Goal: Transaction & Acquisition: Book appointment/travel/reservation

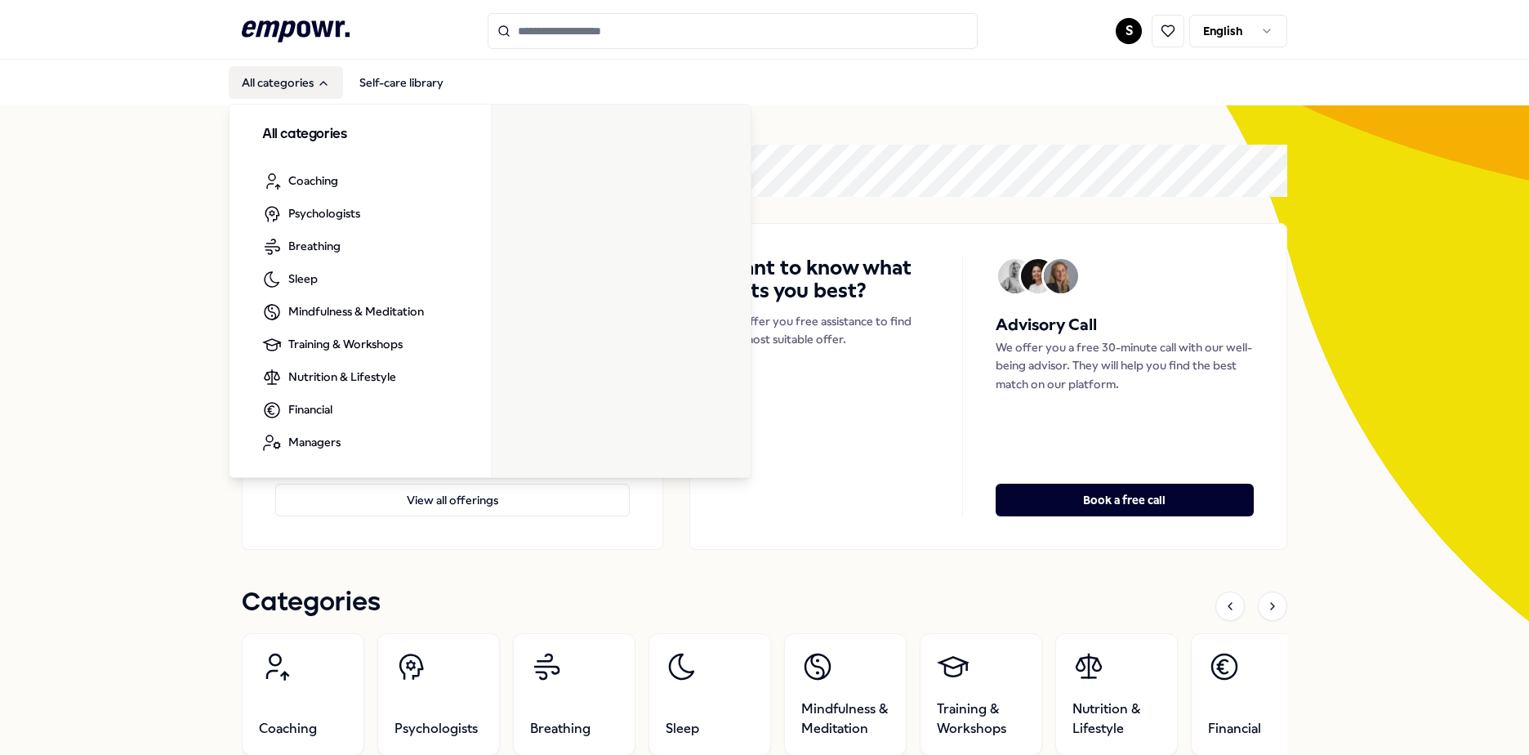
scroll to position [82, 0]
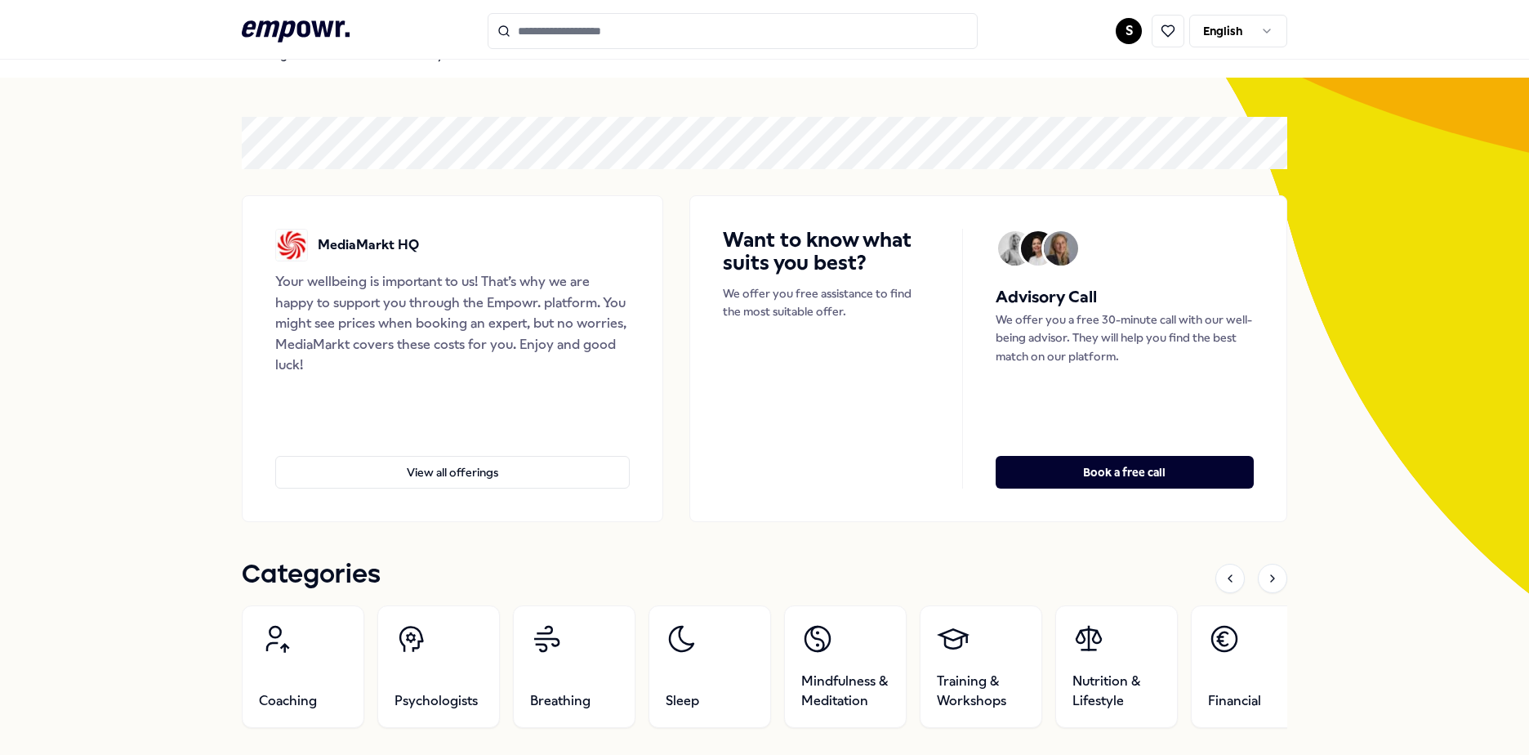
scroll to position [0, 0]
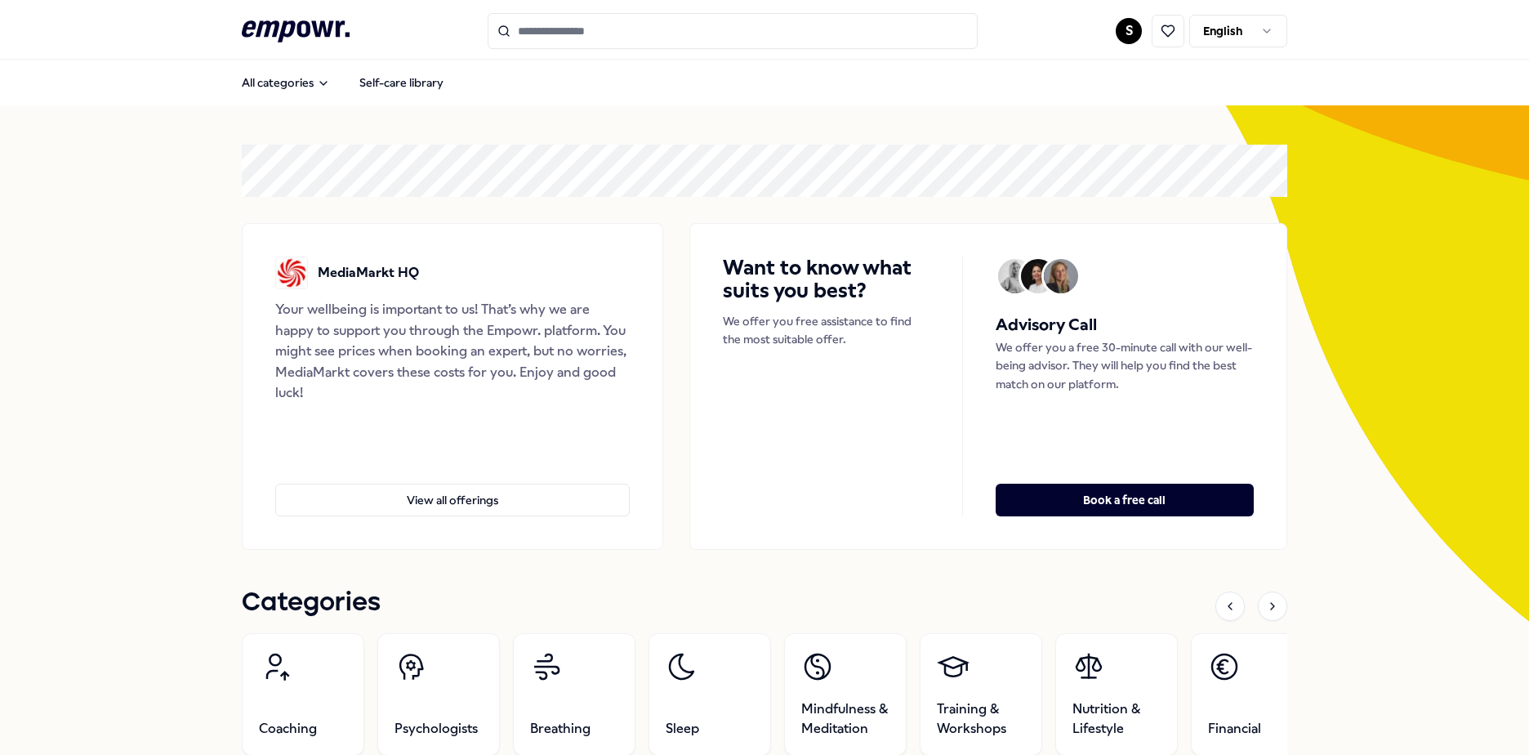
click at [1117, 30] on html ".empowr-logo_svg__cls-1{fill:#03032f} S English All categories Self-care librar…" at bounding box center [764, 377] width 1529 height 755
drag, startPoint x: 1094, startPoint y: 84, endPoint x: 1068, endPoint y: 87, distance: 25.5
click at [1093, 84] on div "Dashboard" at bounding box center [1123, 84] width 162 height 47
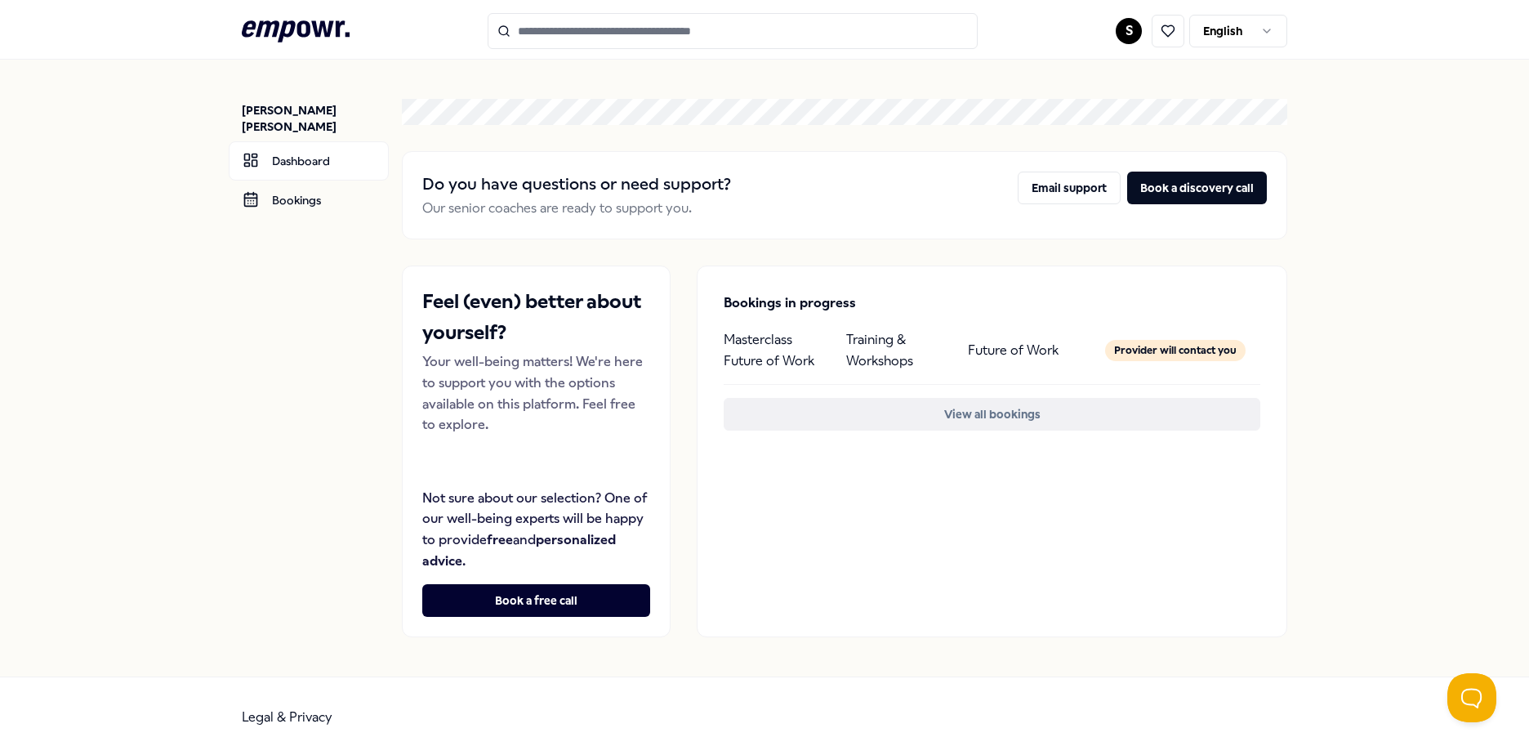
click at [968, 409] on button "View all bookings" at bounding box center [992, 414] width 537 height 33
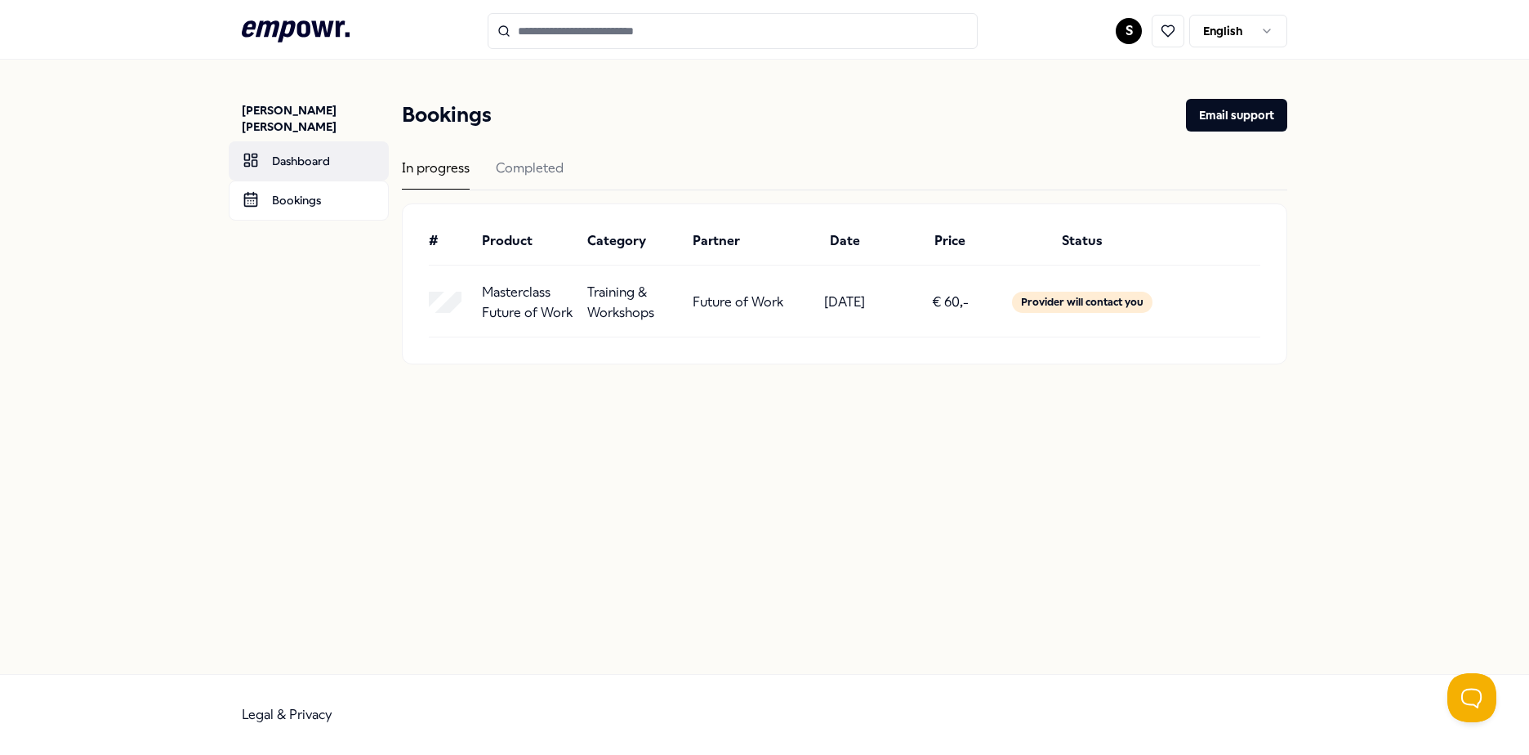
click at [268, 141] on link "Dashboard" at bounding box center [309, 160] width 160 height 39
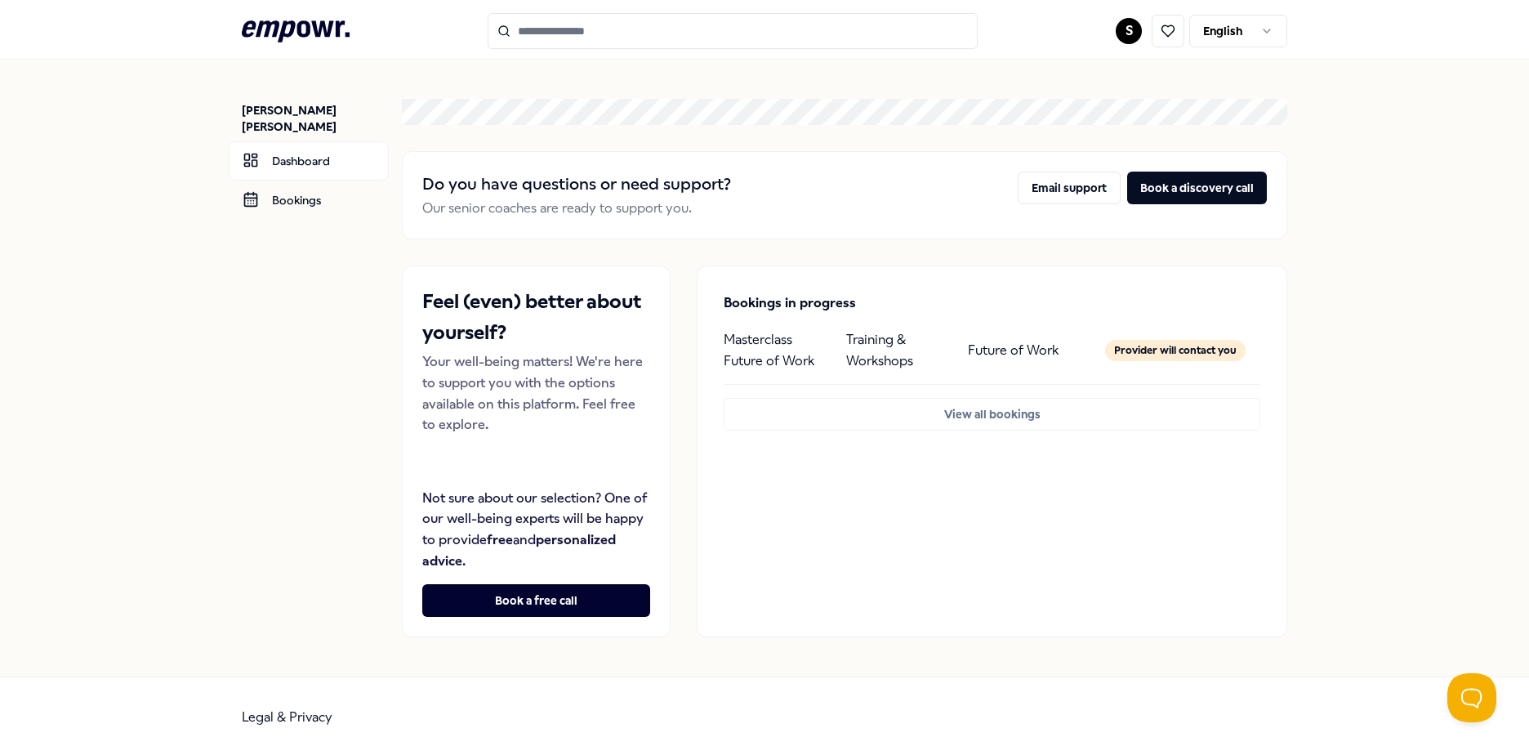
click at [553, 198] on p "Our senior coaches are ready to support you." at bounding box center [576, 208] width 309 height 21
click at [1161, 34] on icon at bounding box center [1168, 31] width 15 height 15
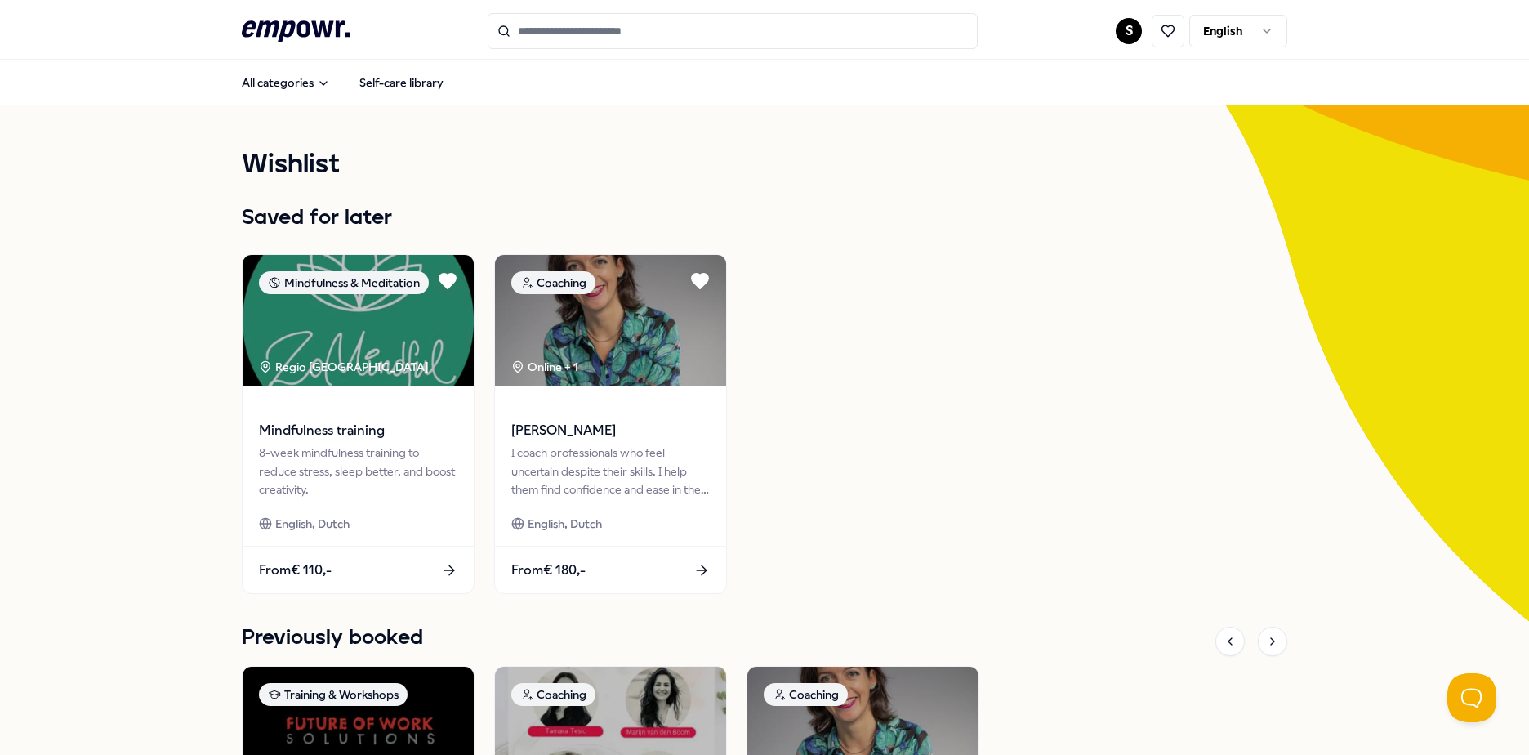
click at [92, 353] on div "Wishlist Saved for later Mindfulness & Meditation Regio Groot-Amsterdam Mindful…" at bounding box center [764, 583] width 1529 height 956
click at [261, 10] on header ".empowr-logo_svg__cls-1{fill:#03032f} S English" at bounding box center [764, 30] width 1529 height 60
click at [270, 34] on icon at bounding box center [296, 30] width 108 height 21
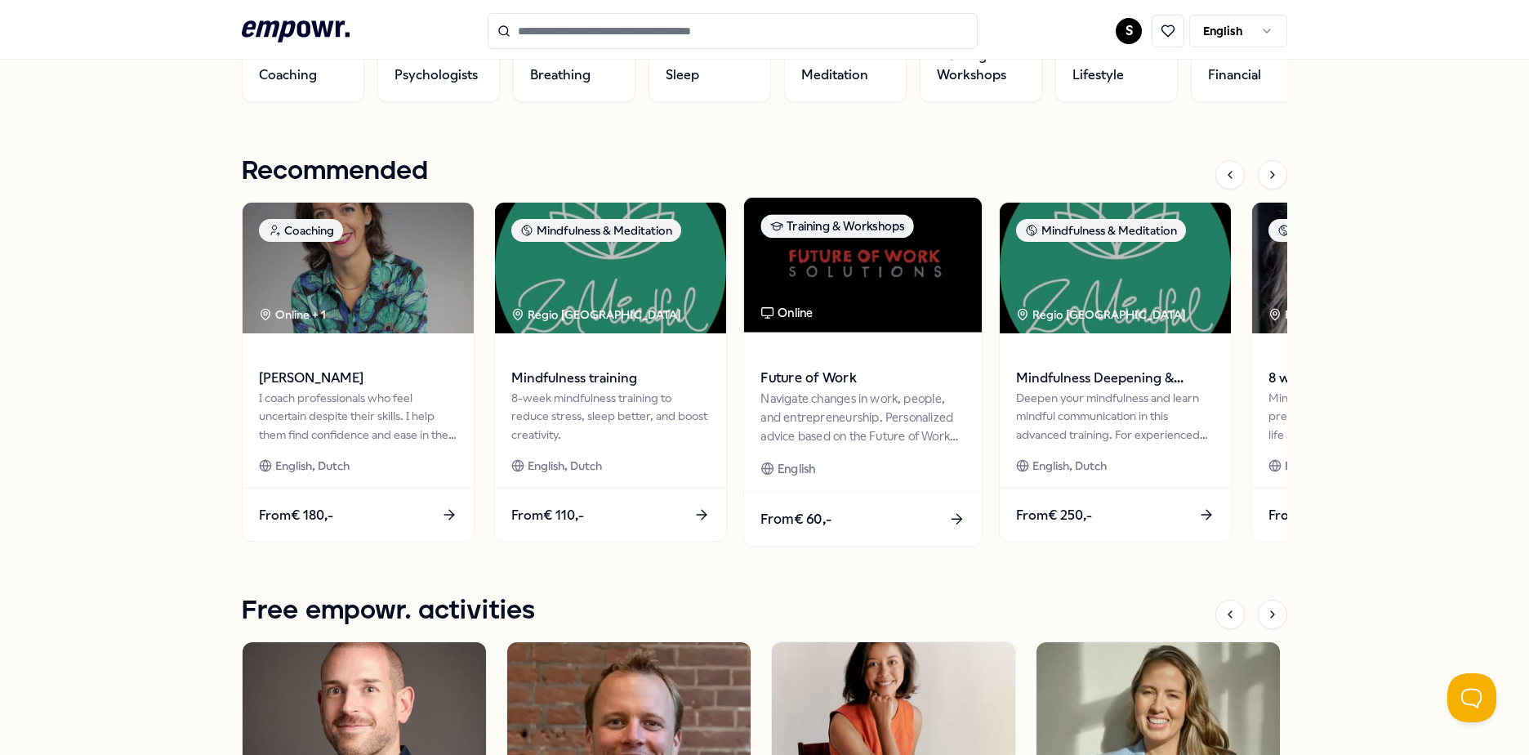
click at [855, 359] on span at bounding box center [862, 355] width 204 height 19
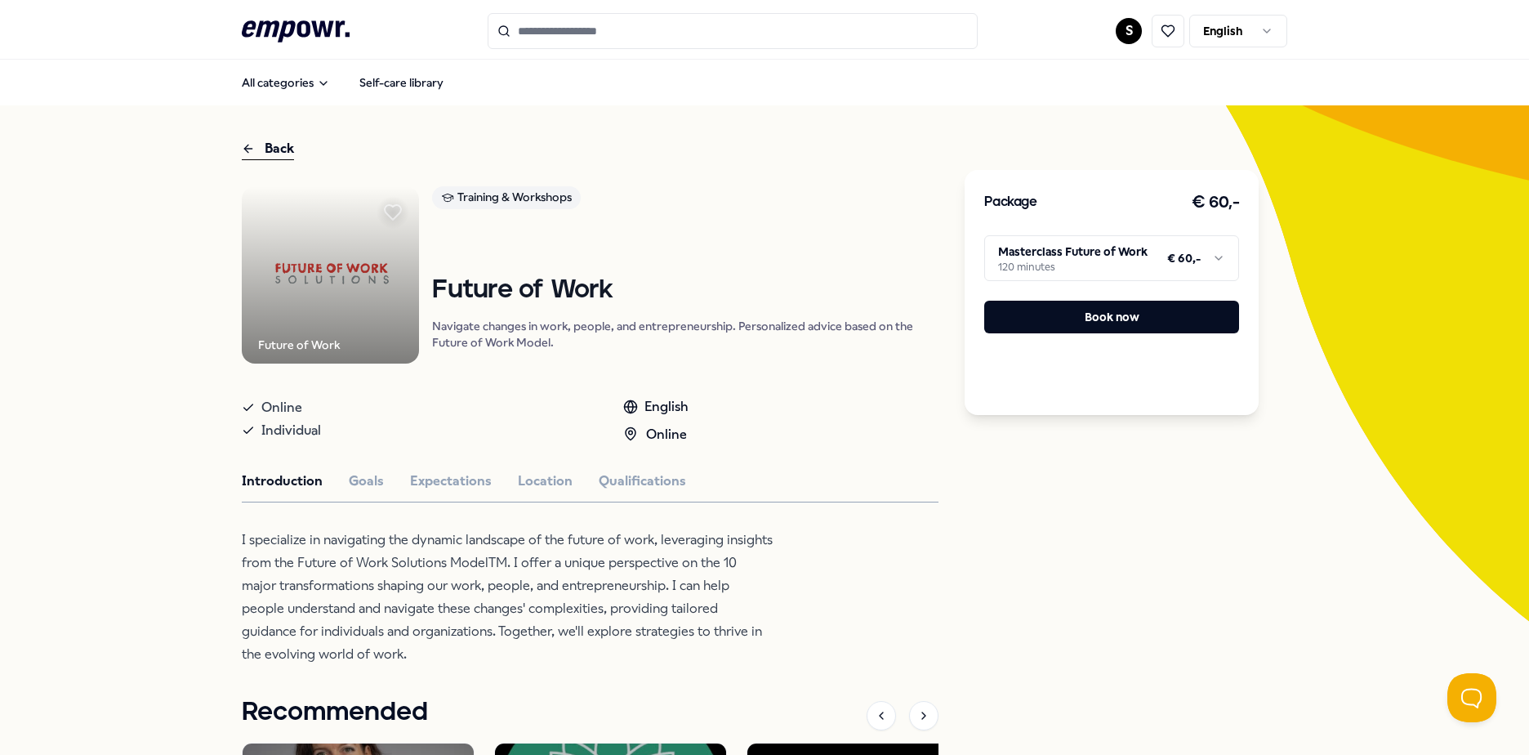
click at [267, 31] on icon ".empowr-logo_svg__cls-1{fill:#03032f}" at bounding box center [296, 31] width 108 height 30
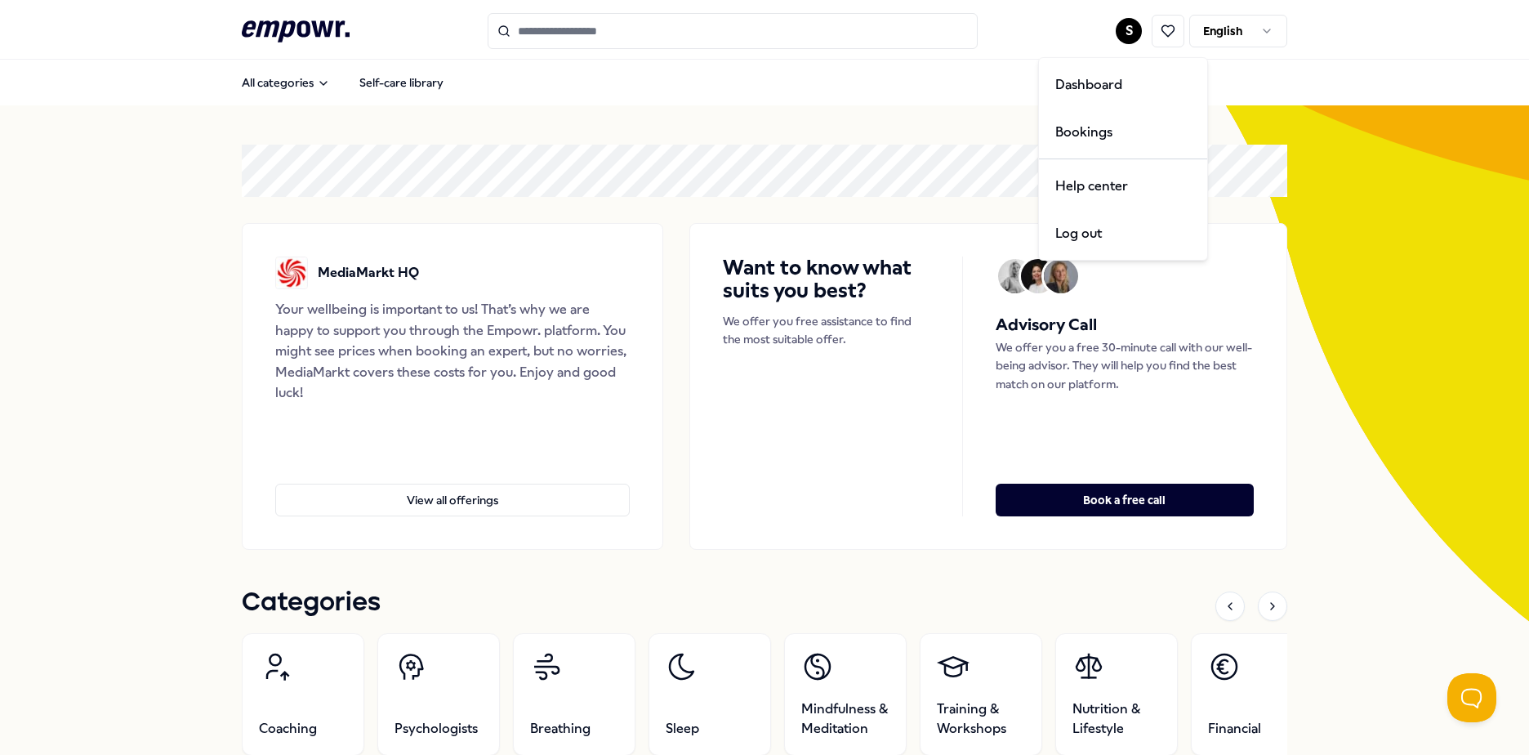
click at [1117, 21] on html ".empowr-logo_svg__cls-1{fill:#03032f} S English All categories Self-care librar…" at bounding box center [764, 377] width 1529 height 755
click at [1078, 127] on div "Bookings" at bounding box center [1123, 132] width 162 height 47
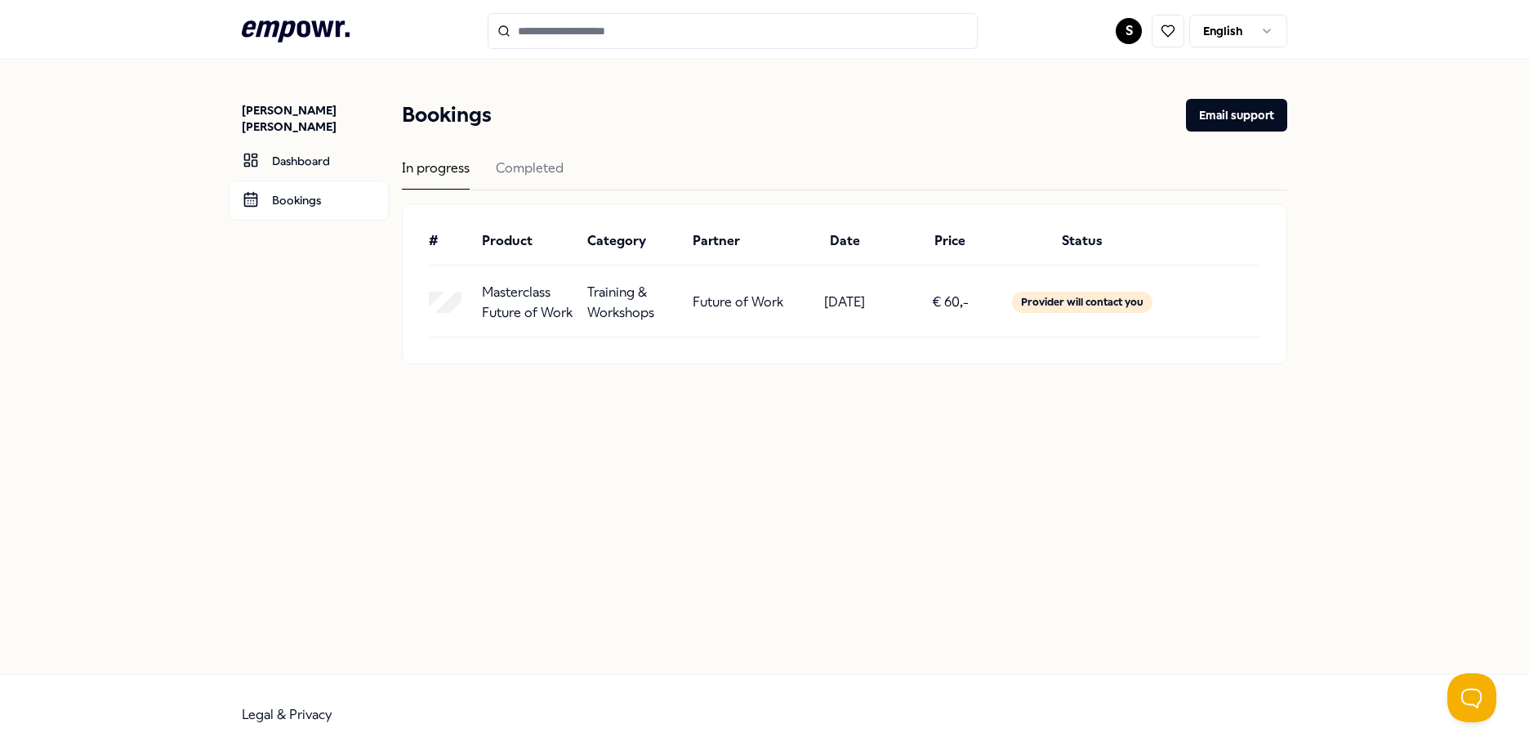
click at [505, 155] on div "Bookings Email support In progress Completed # Product Category Partner Date Pr…" at bounding box center [844, 231] width 885 height 265
click at [524, 172] on div "Completed" at bounding box center [530, 174] width 68 height 32
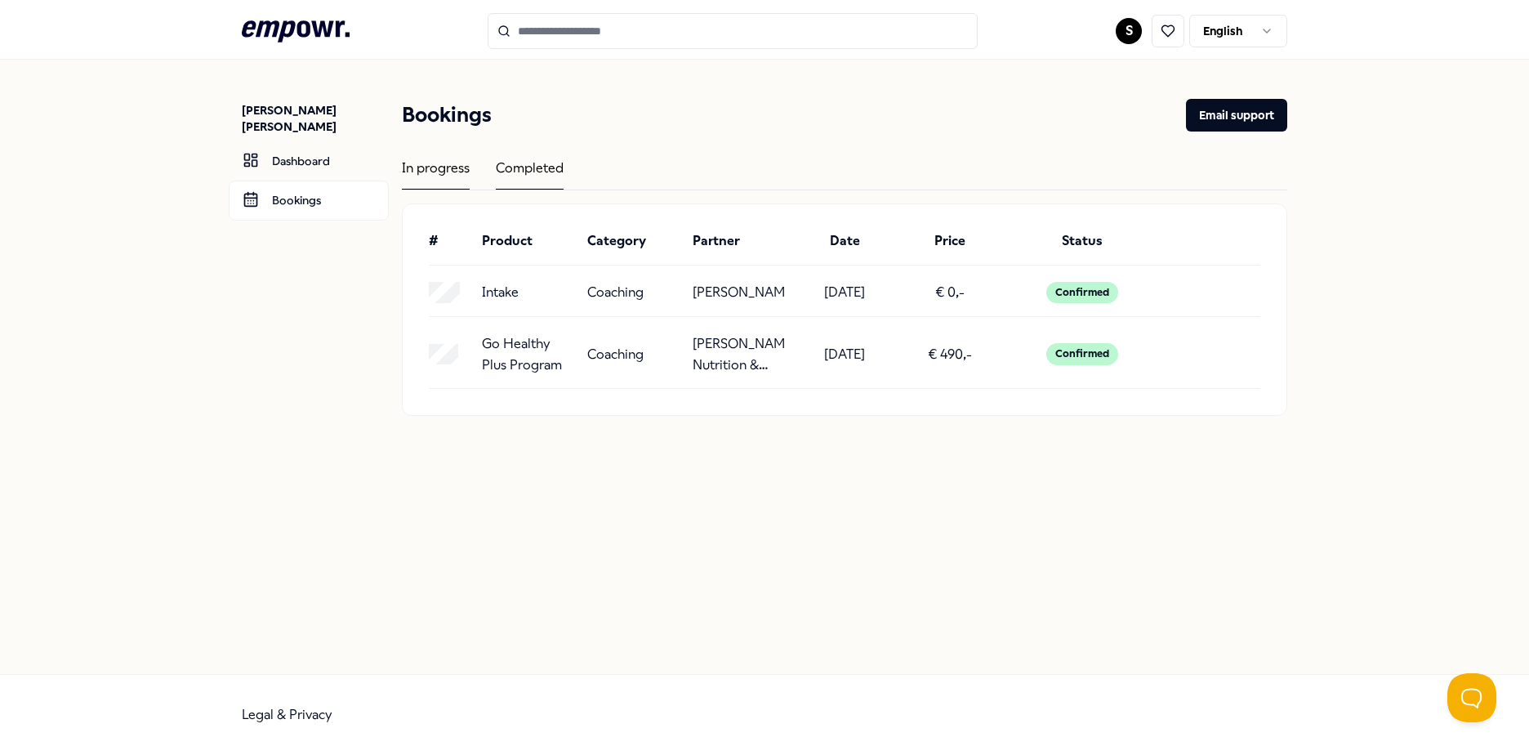
click at [435, 161] on div "In progress" at bounding box center [436, 174] width 68 height 32
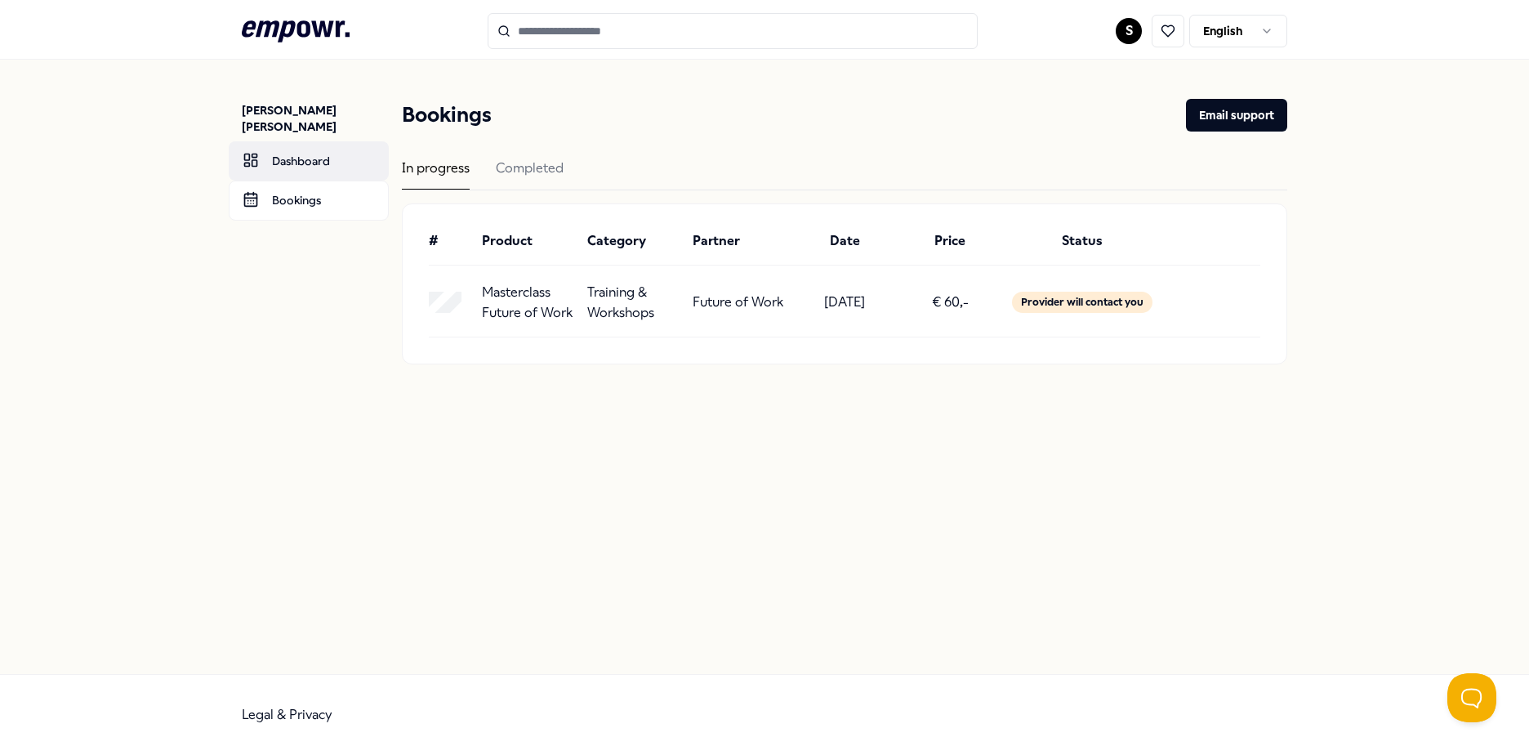
click at [320, 163] on link "Dashboard" at bounding box center [309, 160] width 160 height 39
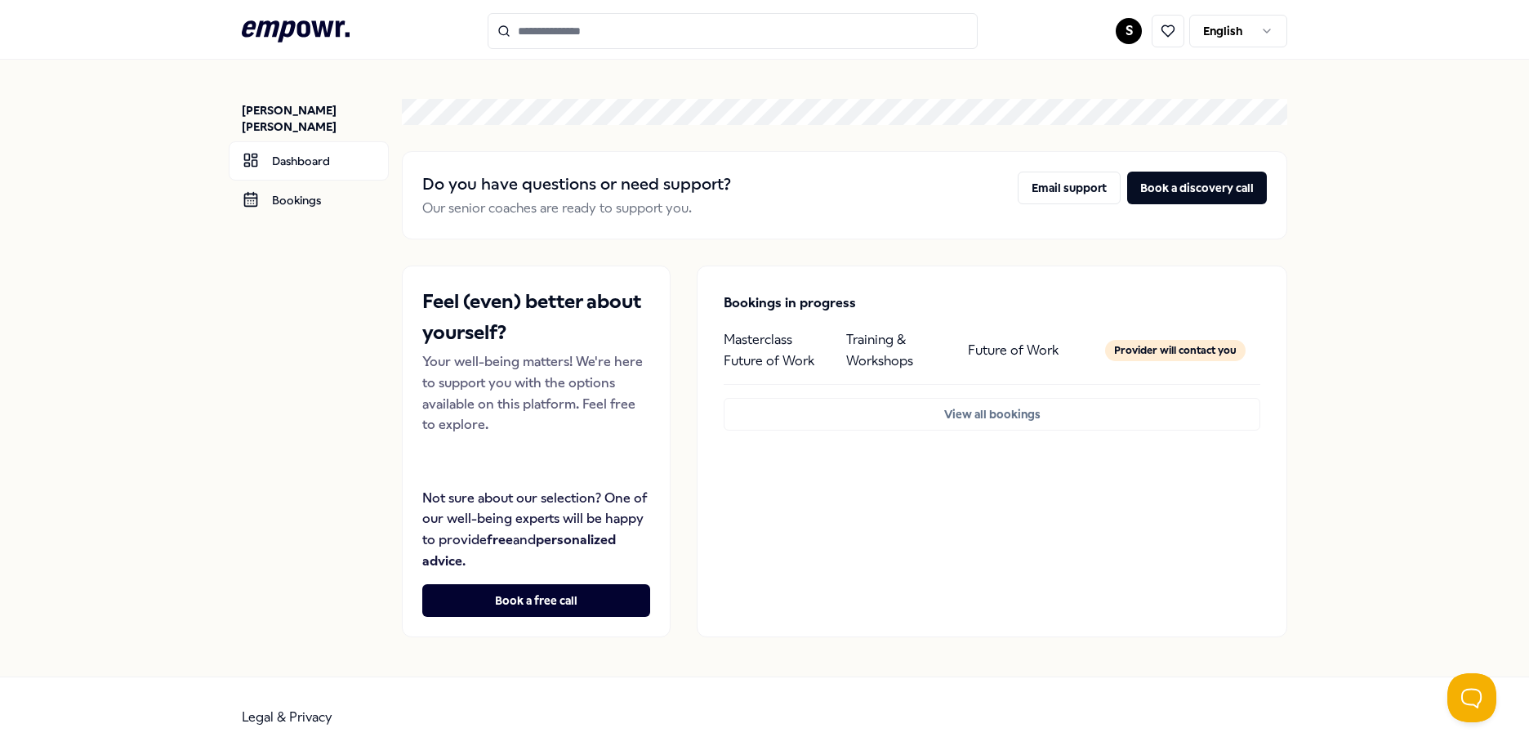
click at [1117, 37] on html ".empowr-logo_svg__cls-1{fill:#03032f} S English Sandrina S. da Silva Lindo Dash…" at bounding box center [764, 377] width 1529 height 755
click at [1168, 38] on html ".empowr-logo_svg__cls-1{fill:#03032f} S English Sandrina S. da Silva Lindo Dash…" at bounding box center [764, 377] width 1529 height 755
click at [1158, 21] on button at bounding box center [1168, 31] width 33 height 33
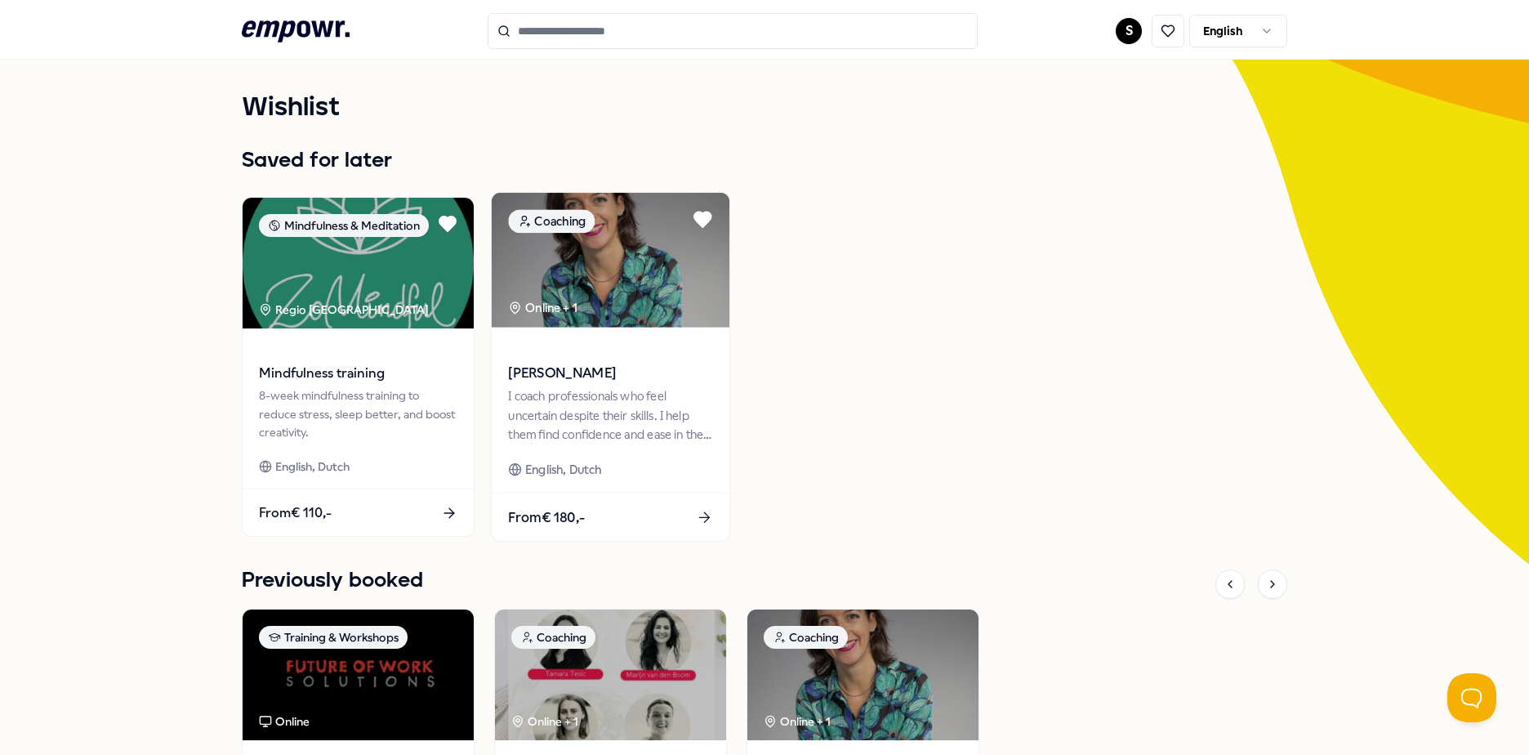
scroll to position [82, 0]
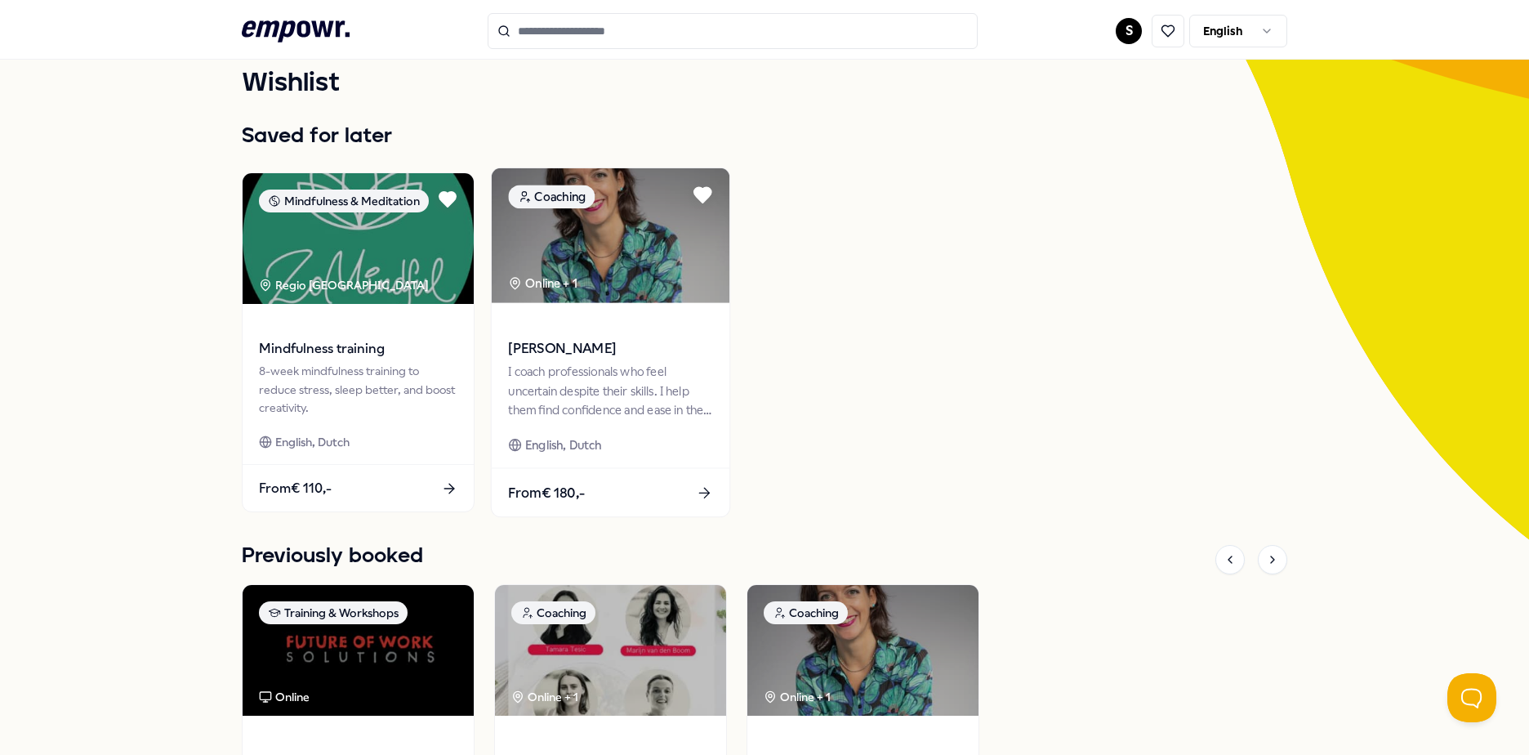
click at [595, 391] on div "I coach professionals who feel uncertain despite their skills. I help them find…" at bounding box center [610, 391] width 204 height 56
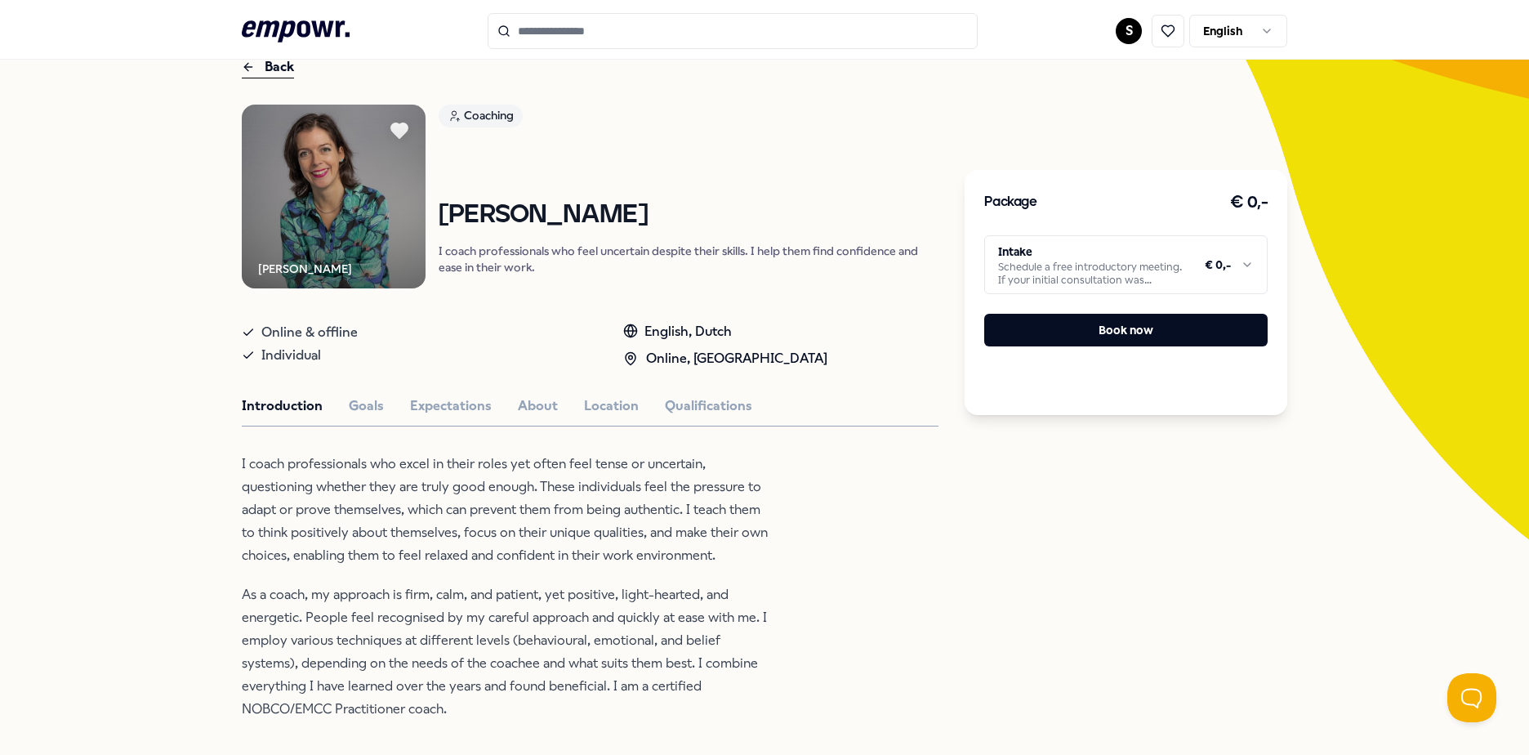
click at [1212, 258] on html ".empowr-logo_svg__cls-1{fill:#03032f} S English All categories Self-care librar…" at bounding box center [764, 377] width 1529 height 755
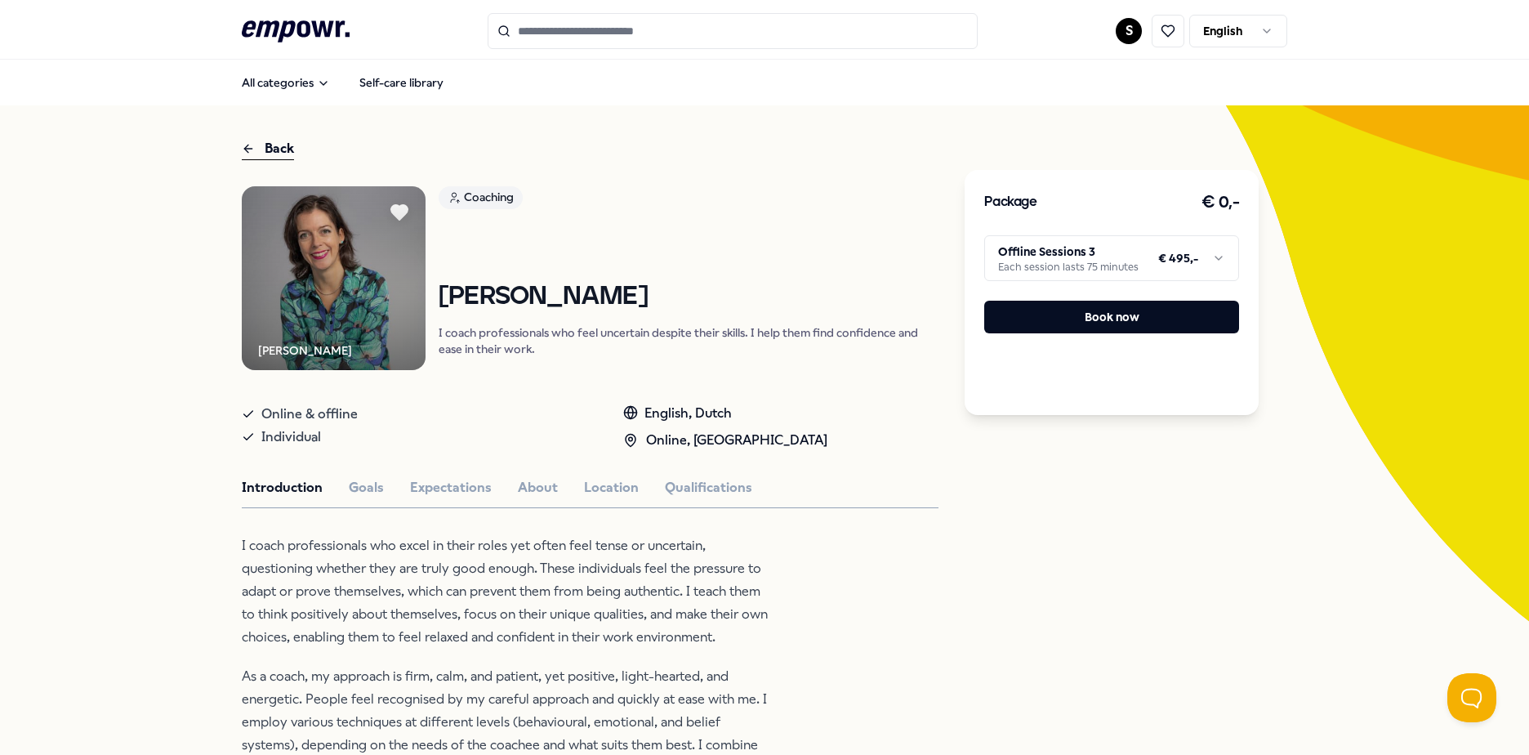
drag, startPoint x: 1030, startPoint y: 556, endPoint x: 1034, endPoint y: 544, distance: 12.9
click at [1112, 306] on button "Book now" at bounding box center [1111, 317] width 255 height 33
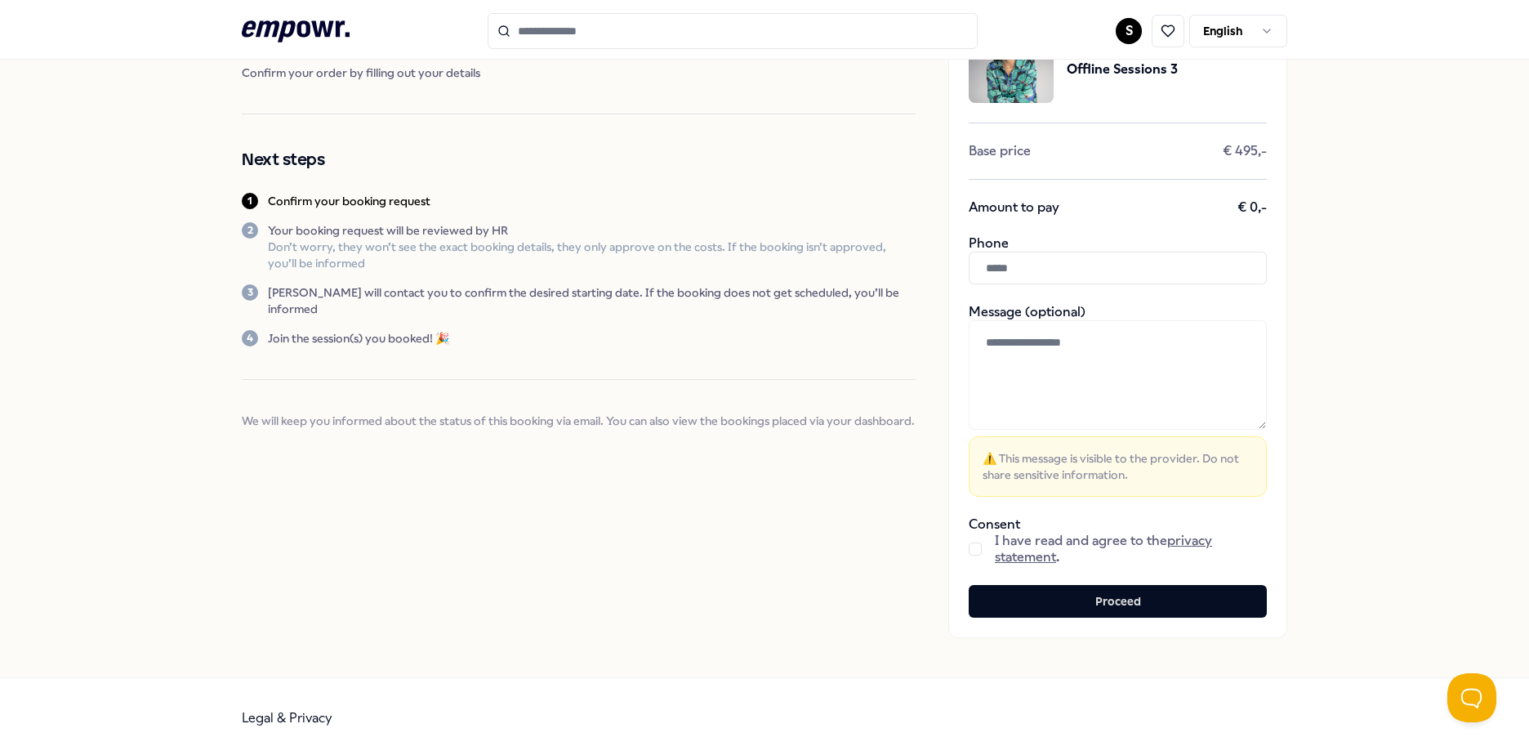
scroll to position [105, 0]
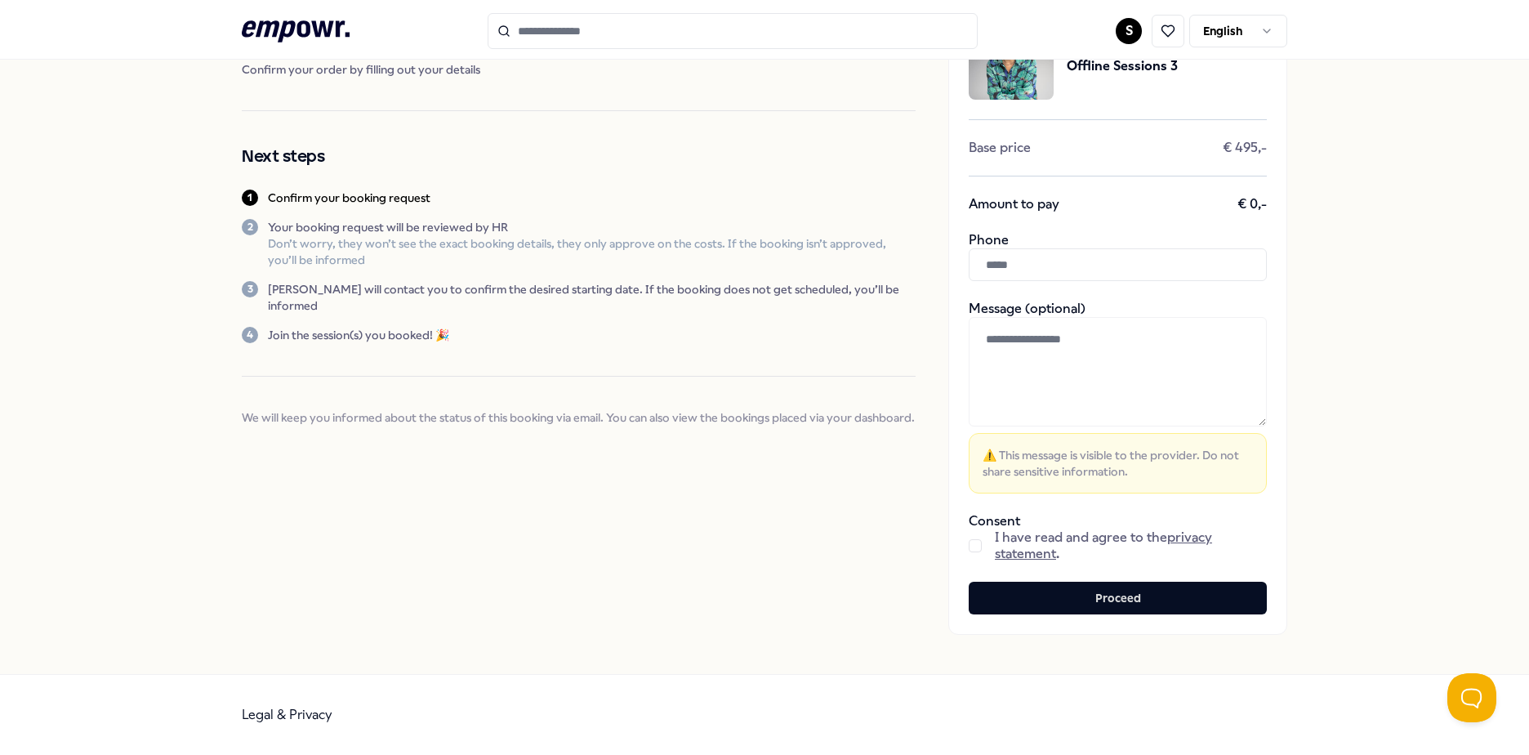
click at [1052, 259] on input "text" at bounding box center [1118, 264] width 298 height 33
type input "**********"
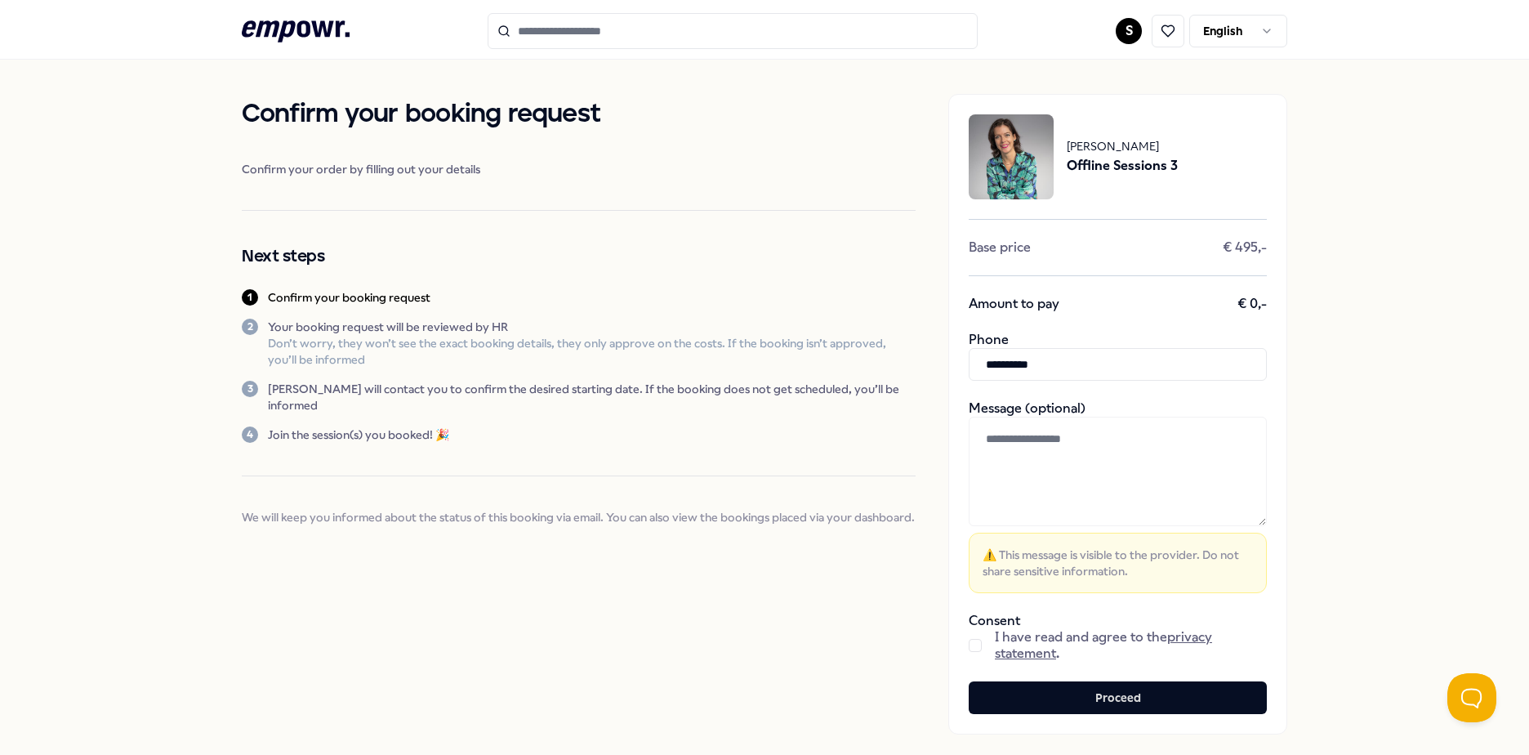
scroll to position [0, 0]
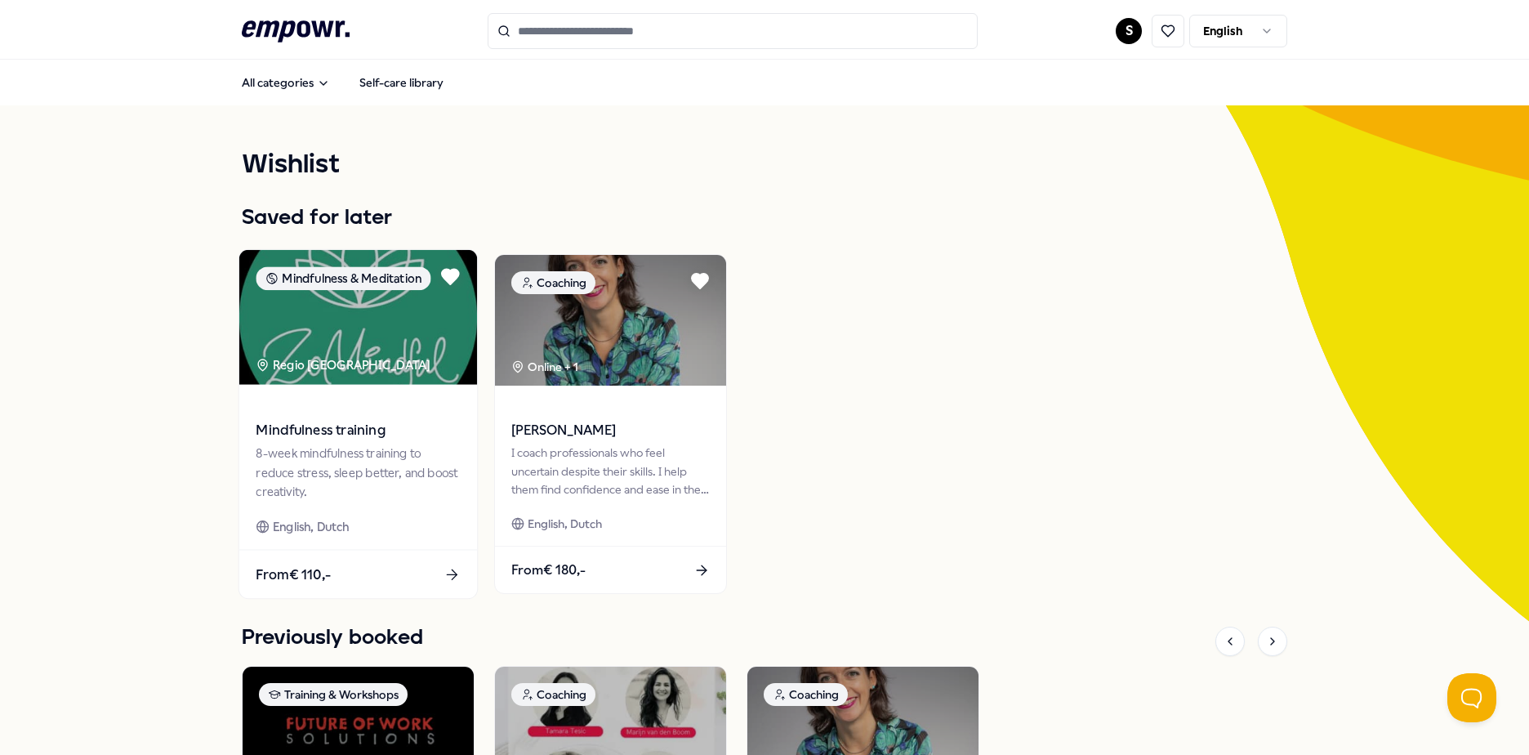
click at [388, 306] on img at bounding box center [358, 317] width 238 height 135
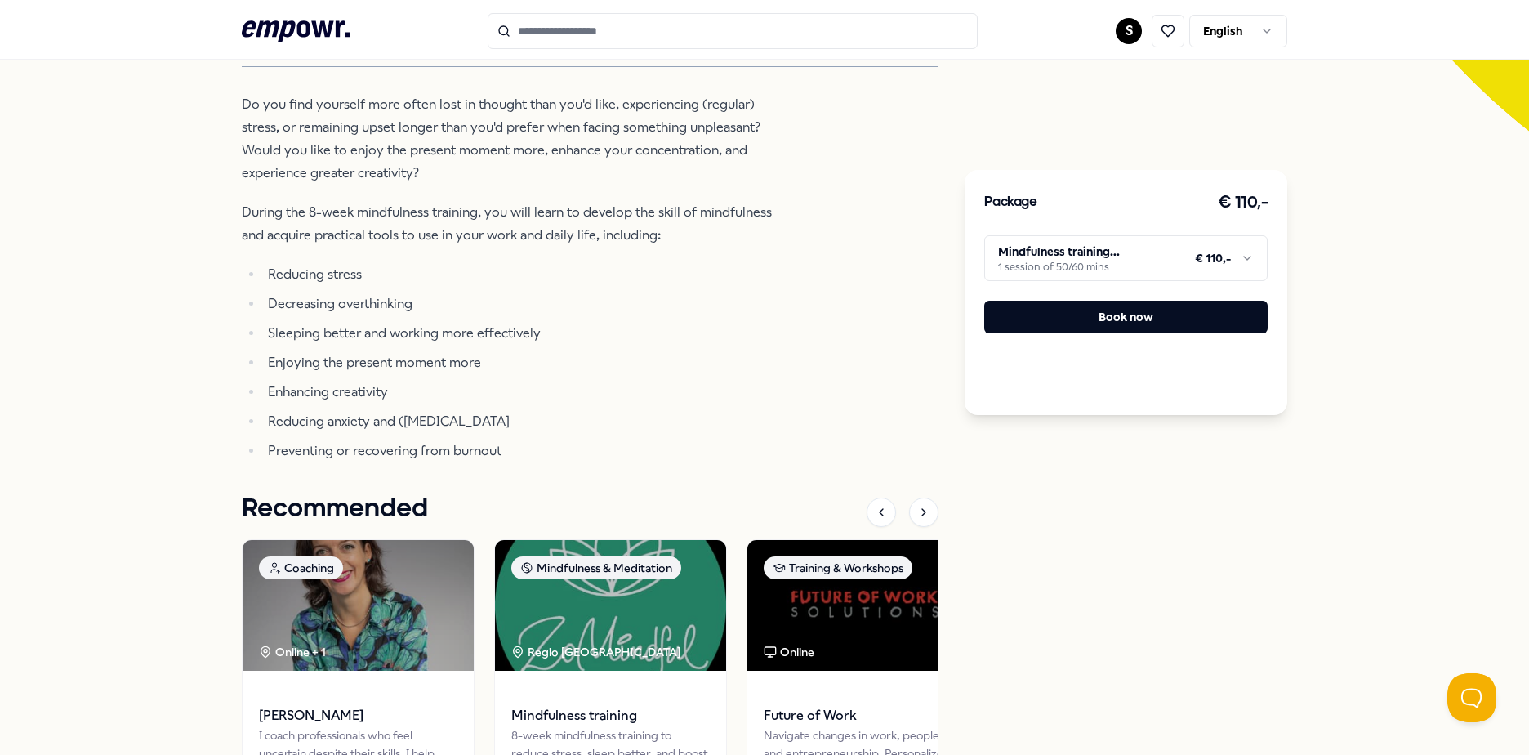
scroll to position [408, 0]
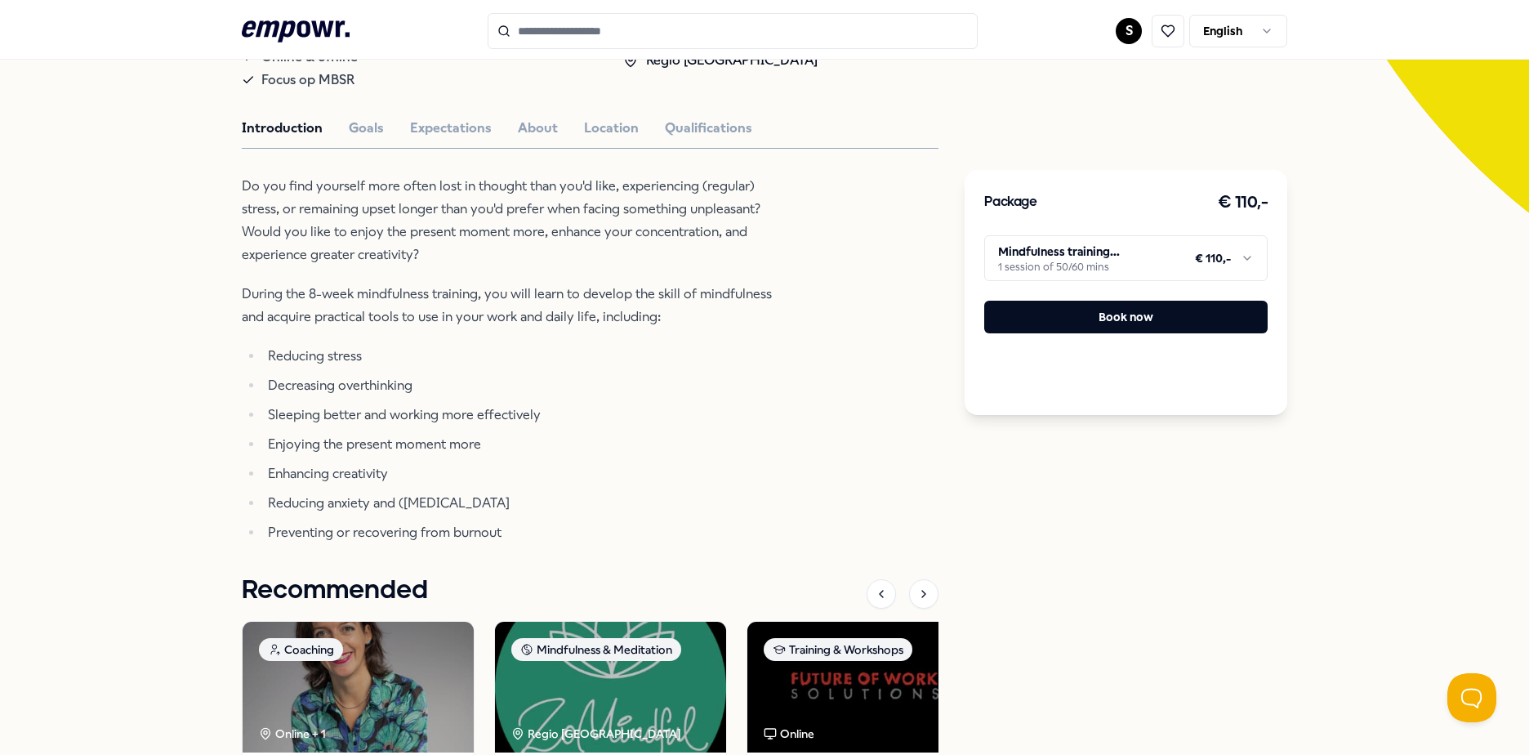
click at [1153, 248] on html ".empowr-logo_svg__cls-1{fill:#03032f} S English All categories Self-care librar…" at bounding box center [764, 377] width 1529 height 755
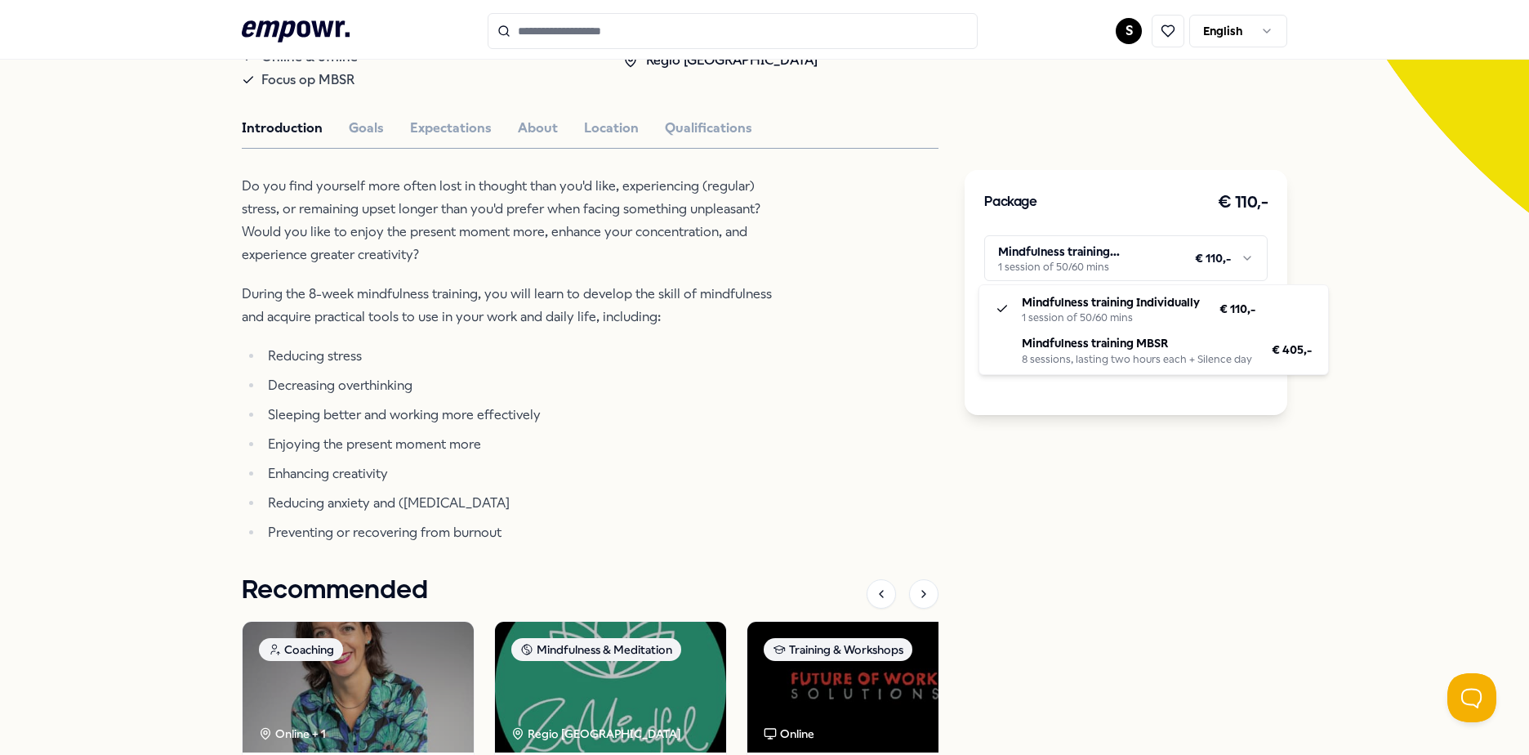
click at [1076, 612] on html ".empowr-logo_svg__cls-1{fill:#03032f} S English All categories Self-care librar…" at bounding box center [764, 377] width 1529 height 755
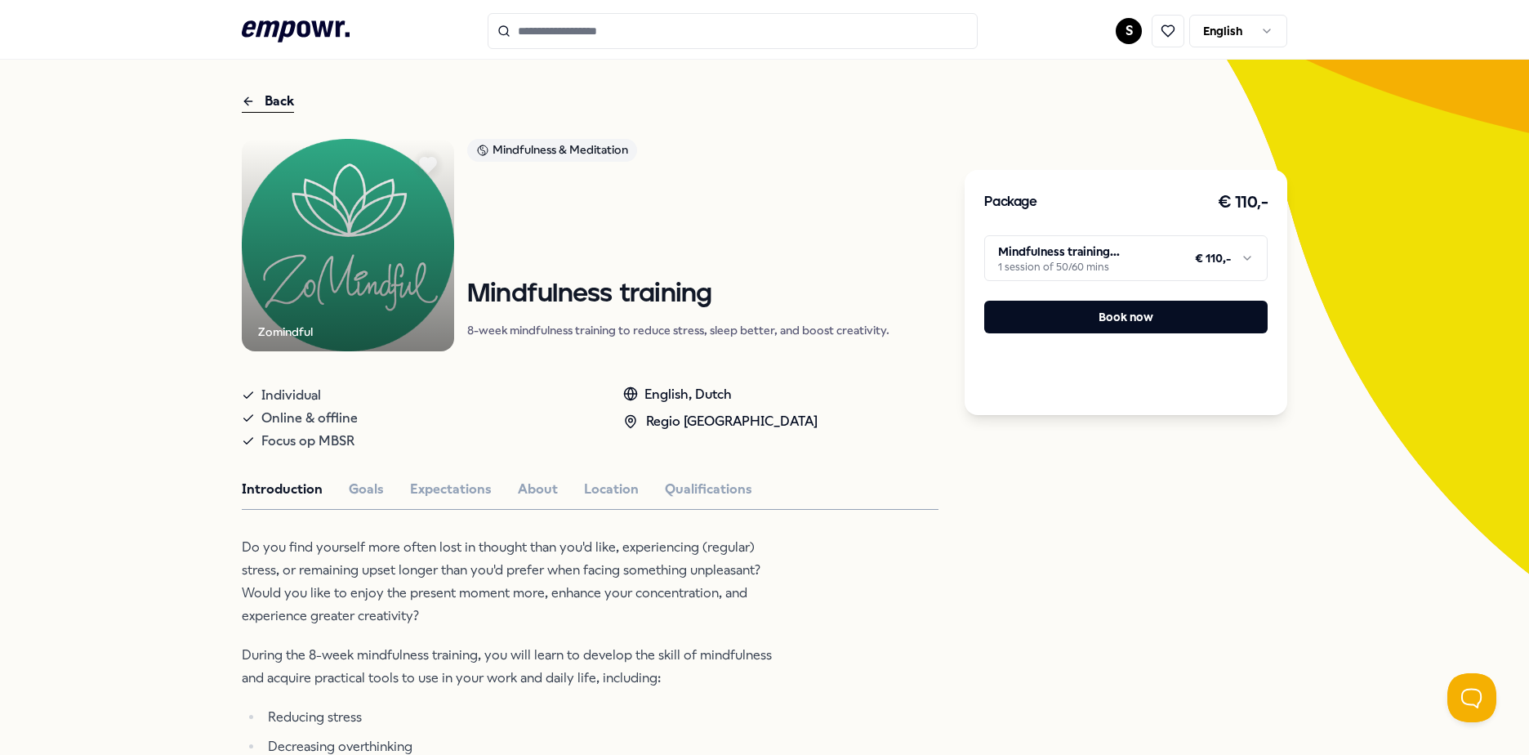
scroll to position [0, 0]
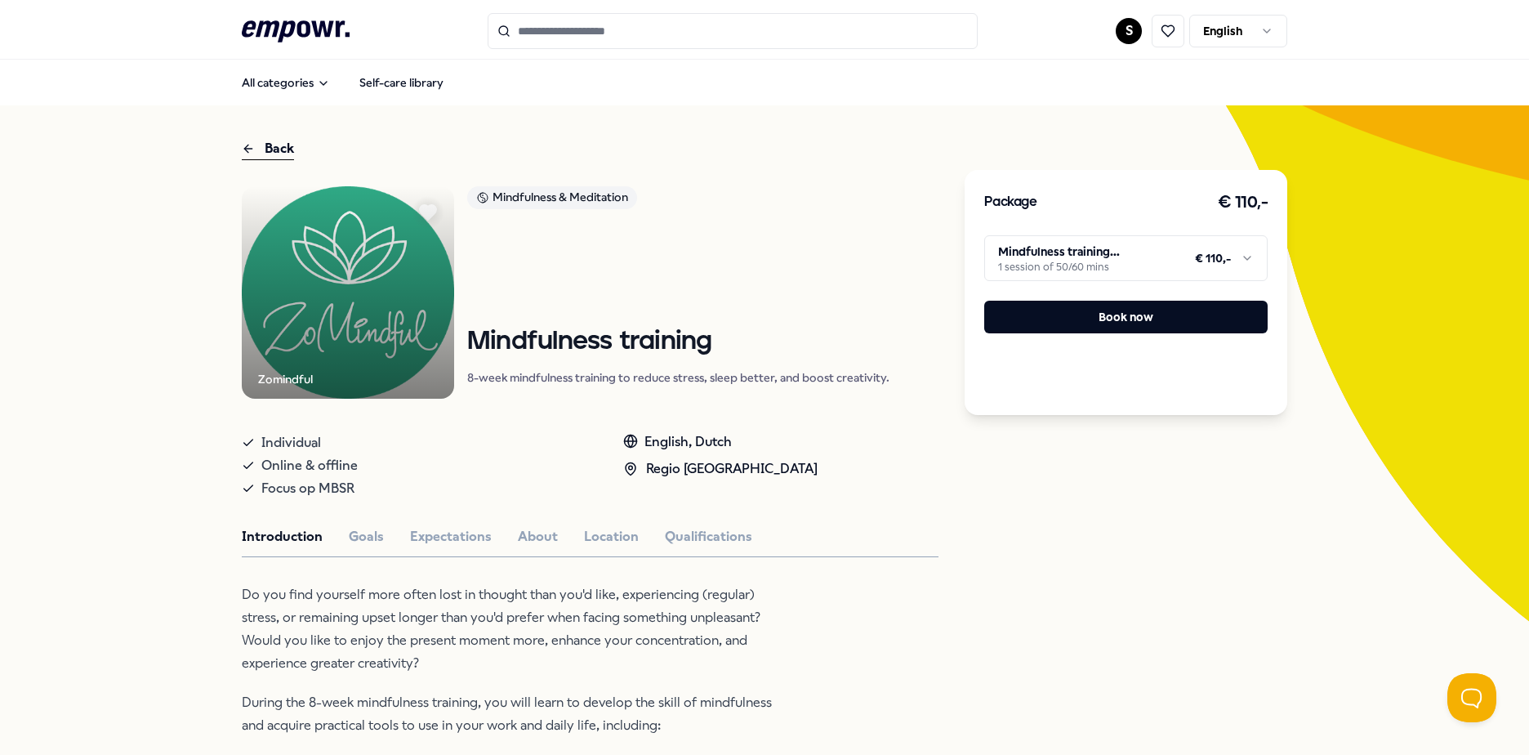
click at [242, 25] on icon at bounding box center [296, 30] width 108 height 21
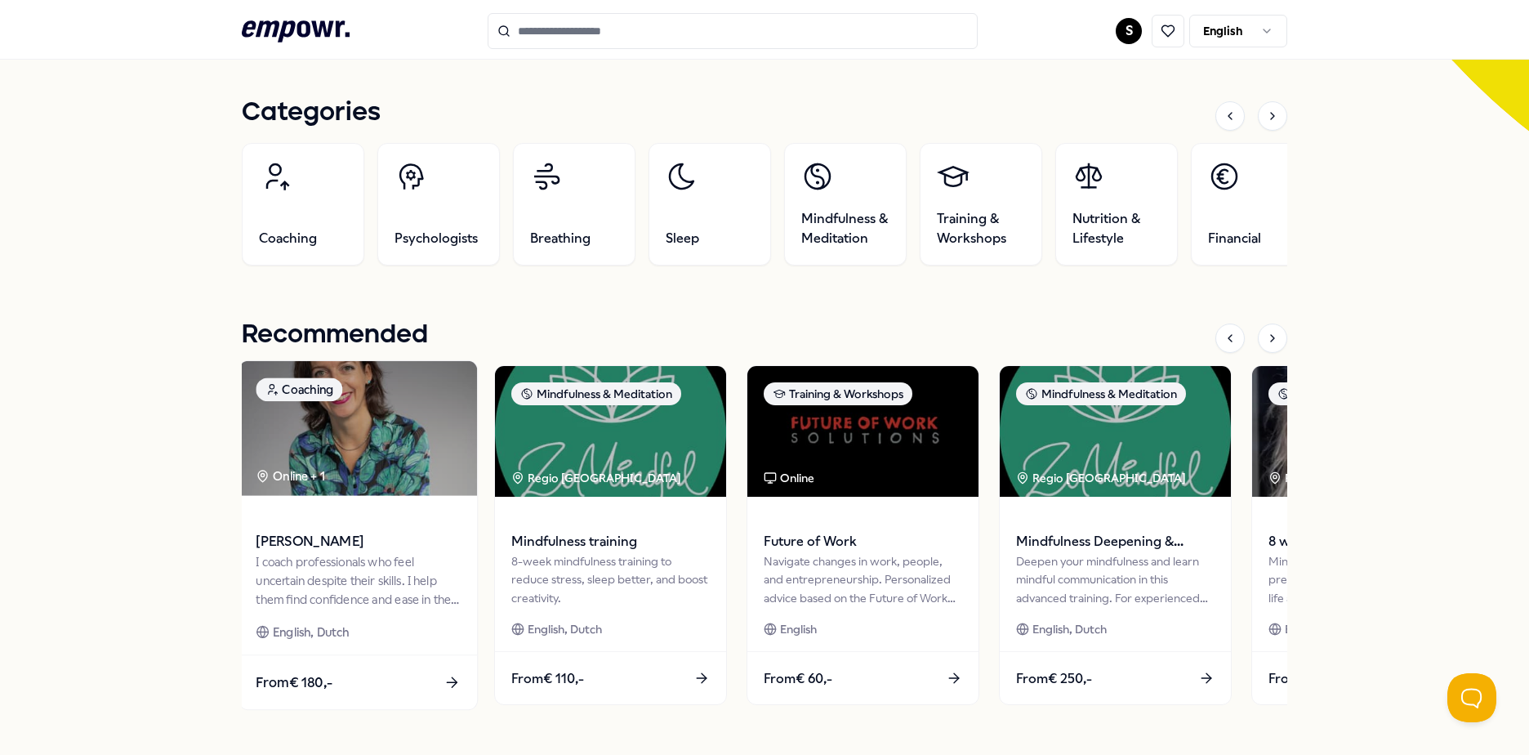
click at [295, 417] on img at bounding box center [358, 428] width 238 height 135
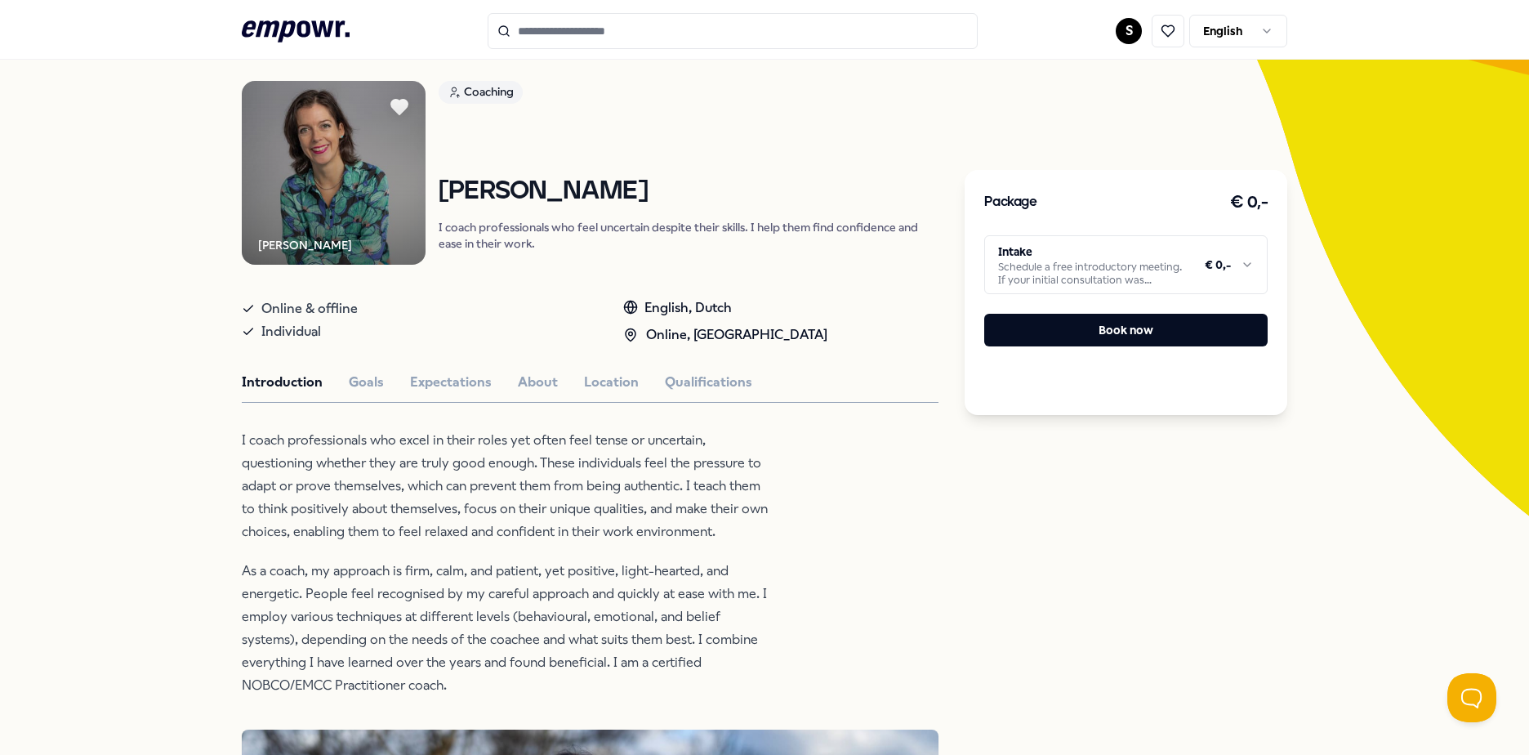
click at [1123, 263] on html ".empowr-logo_svg__cls-1{fill:#03032f} S English All categories Self-care librar…" at bounding box center [764, 377] width 1529 height 755
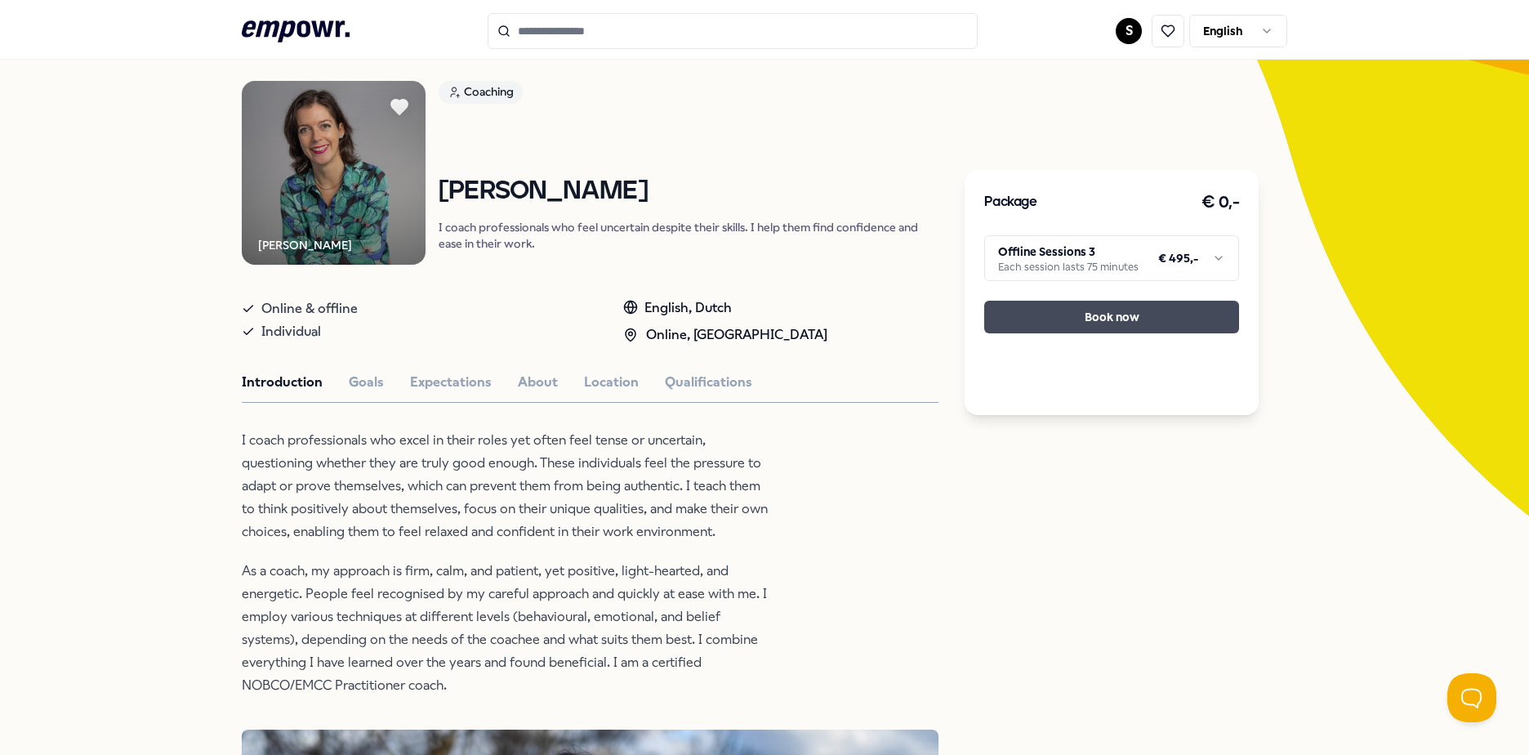
click at [1108, 323] on button "Book now" at bounding box center [1111, 317] width 255 height 33
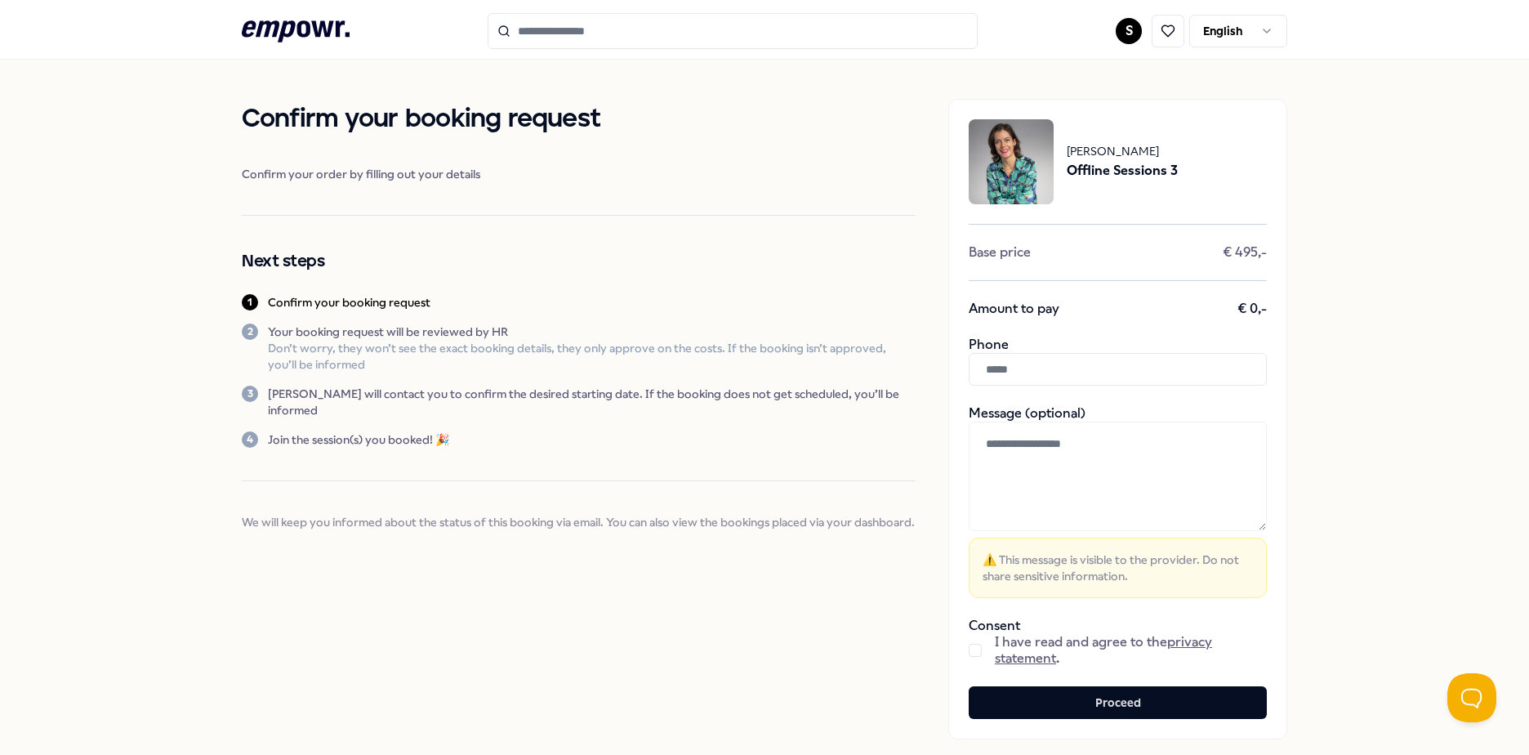
click at [1110, 372] on input "text" at bounding box center [1118, 369] width 298 height 33
type input "**********"
click at [1049, 444] on textarea at bounding box center [1118, 475] width 298 height 109
click at [969, 649] on button "button" at bounding box center [975, 650] width 13 height 13
click at [1092, 452] on textarea at bounding box center [1118, 475] width 298 height 109
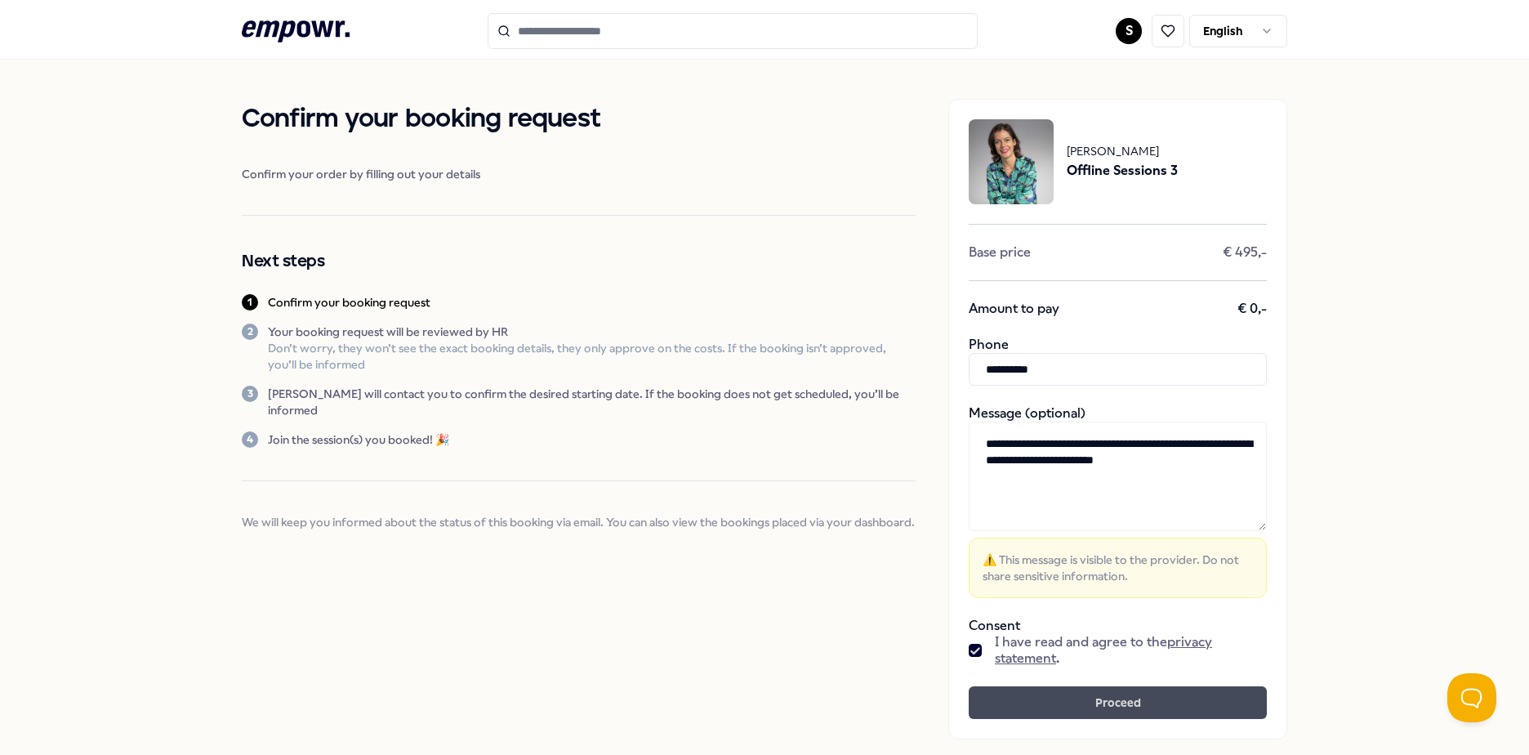
type textarea "**********"
click at [1130, 698] on button "Proceed" at bounding box center [1118, 702] width 298 height 33
